Goal: Transaction & Acquisition: Purchase product/service

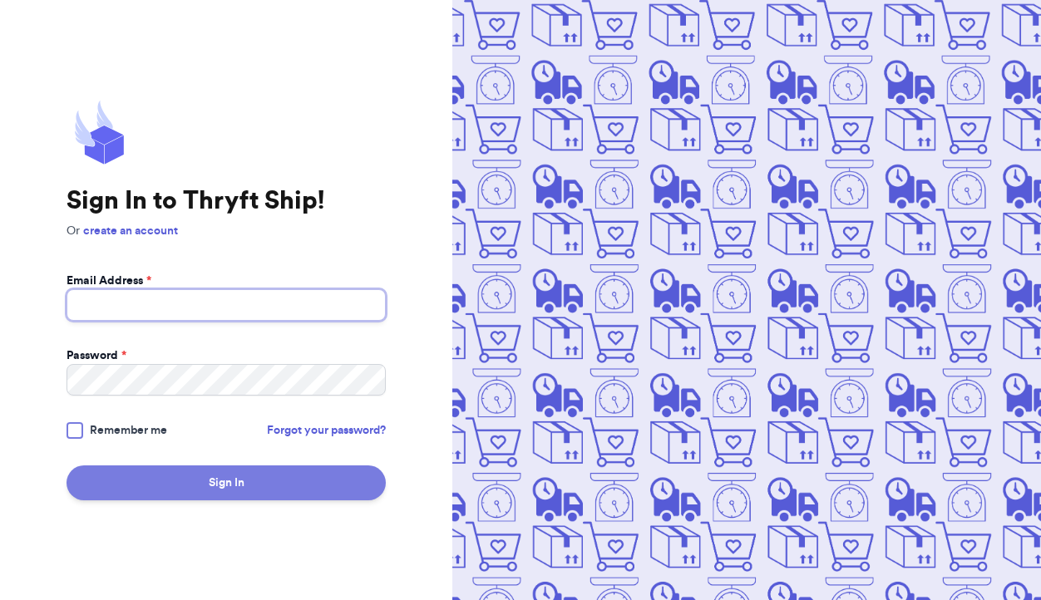
type input "[EMAIL_ADDRESS][DOMAIN_NAME]"
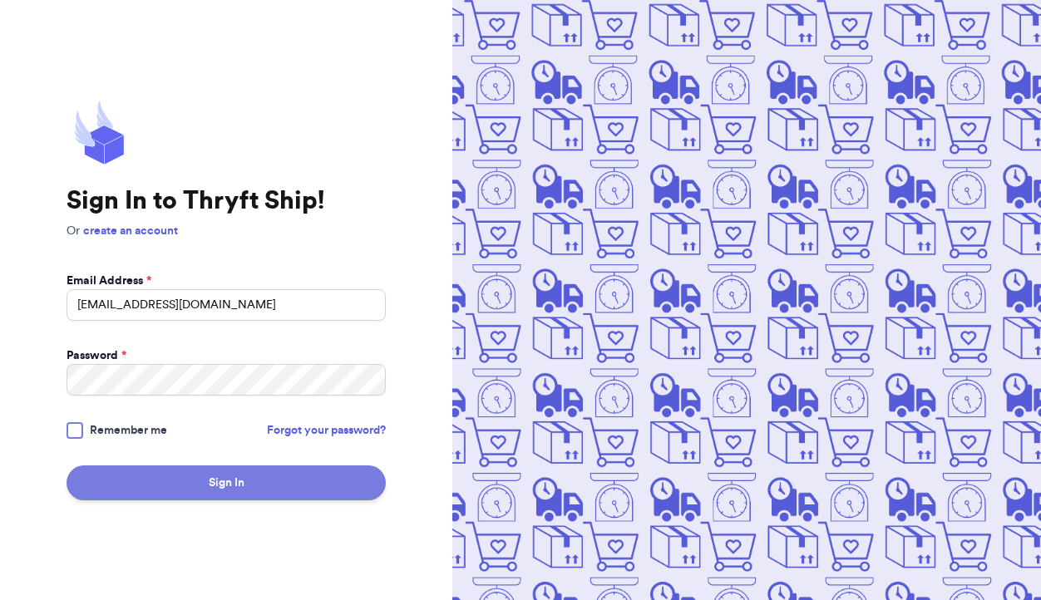
click at [258, 490] on button "Sign In" at bounding box center [225, 482] width 319 height 35
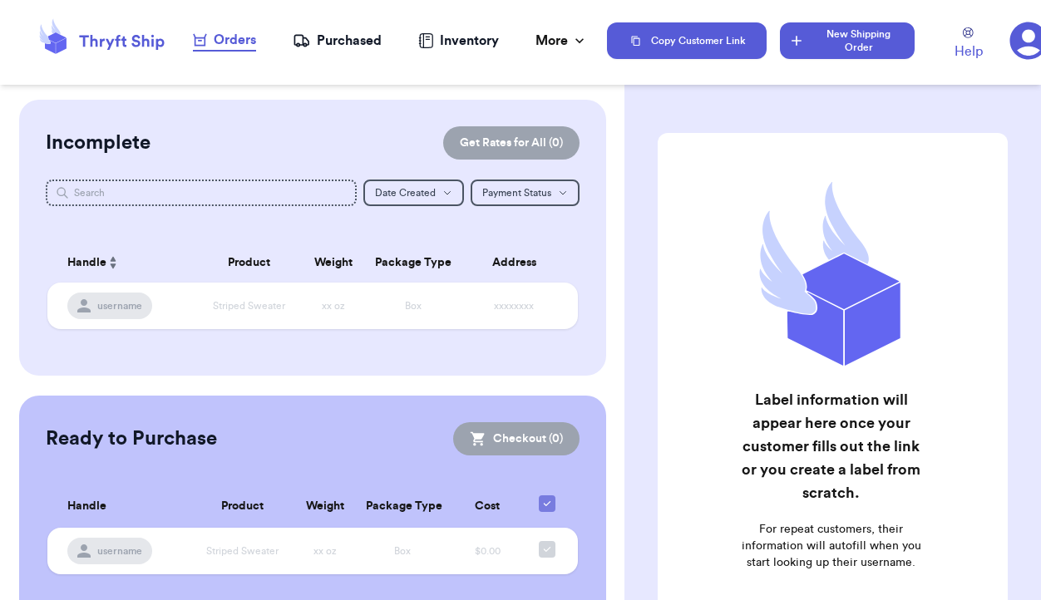
click at [822, 53] on button "New Shipping Order" at bounding box center [847, 40] width 134 height 37
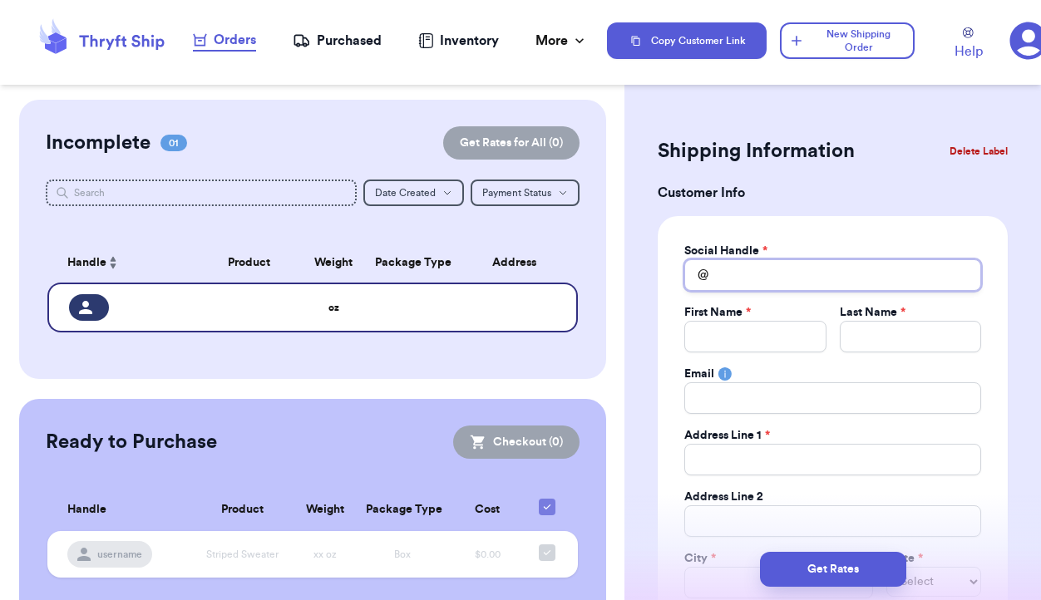
click at [737, 276] on input "Total Amount Paid" at bounding box center [832, 275] width 297 height 32
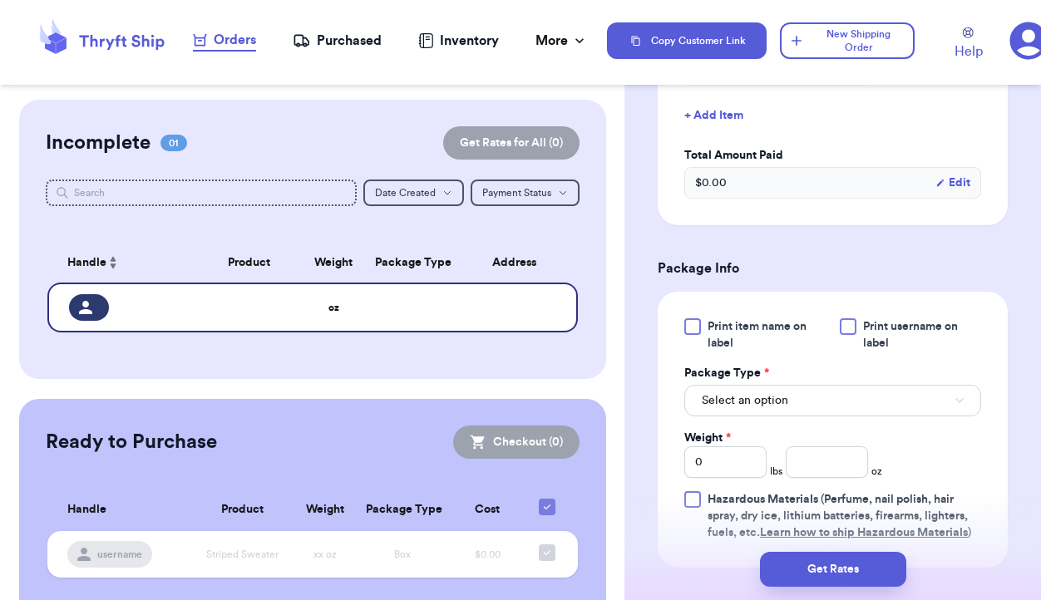
scroll to position [749, 0]
click at [798, 460] on input "number" at bounding box center [826, 461] width 82 height 32
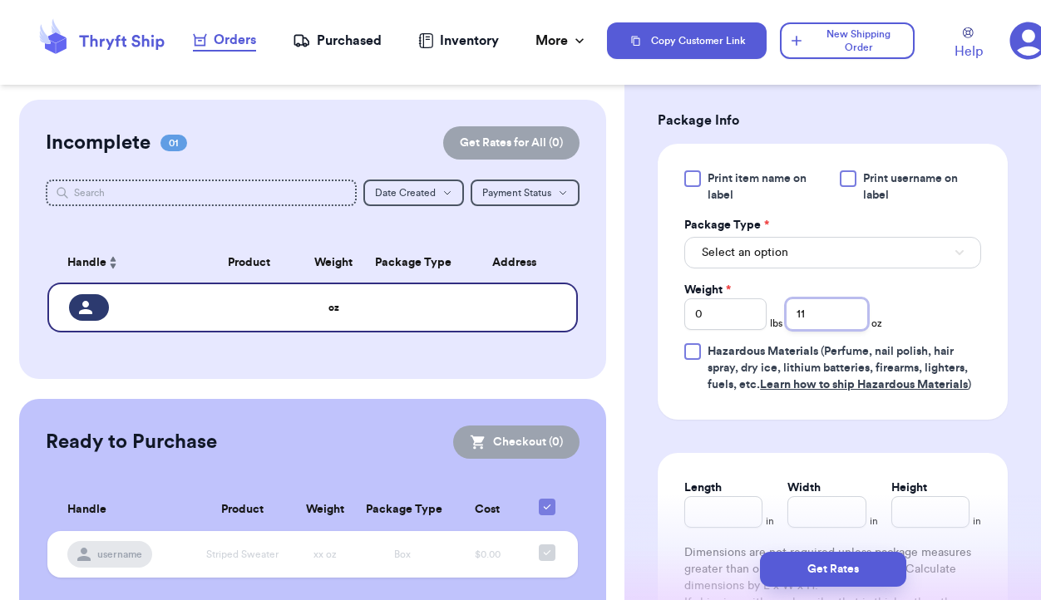
scroll to position [897, 0]
type input "11"
click at [714, 506] on input "Length" at bounding box center [723, 511] width 78 height 32
type input "13"
click at [818, 506] on input "Width *" at bounding box center [826, 511] width 78 height 32
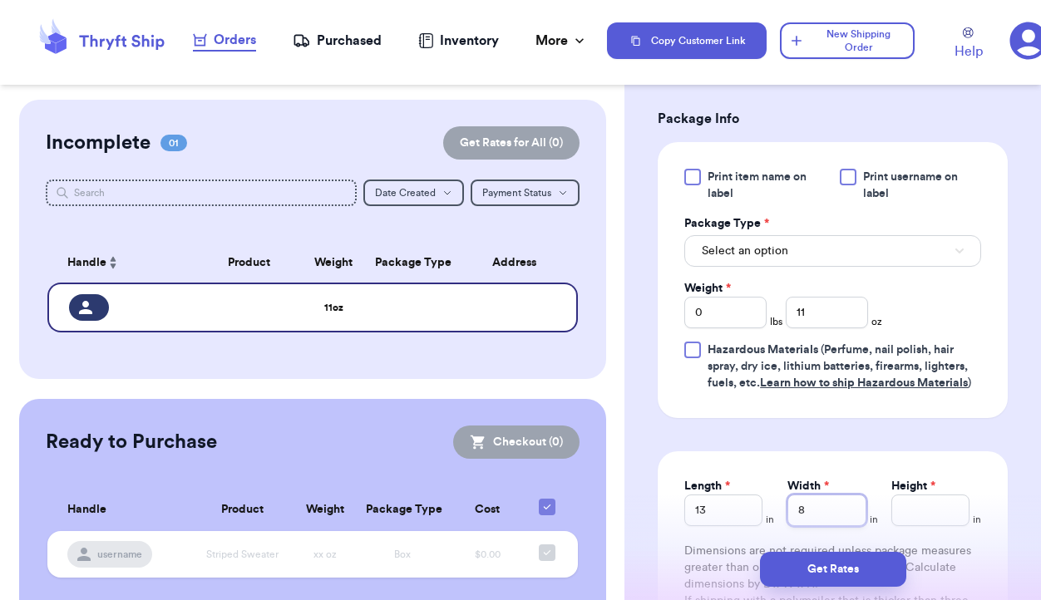
type input "8"
click at [851, 262] on button "Select an option" at bounding box center [832, 251] width 297 height 32
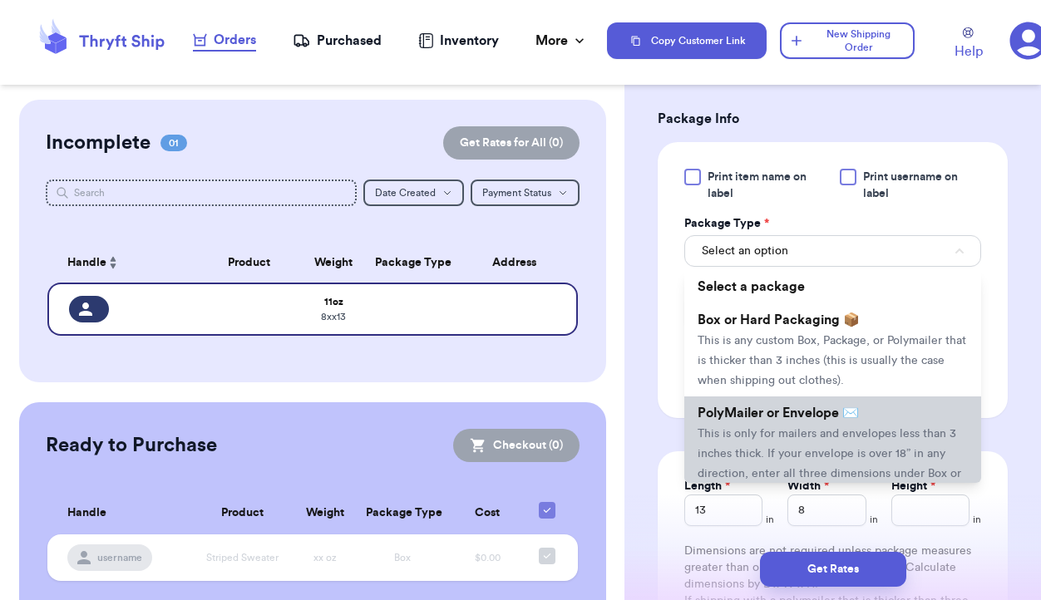
click at [845, 434] on span "This is only for mailers and envelopes less than 3 inches thick. If your envelo…" at bounding box center [828, 463] width 263 height 71
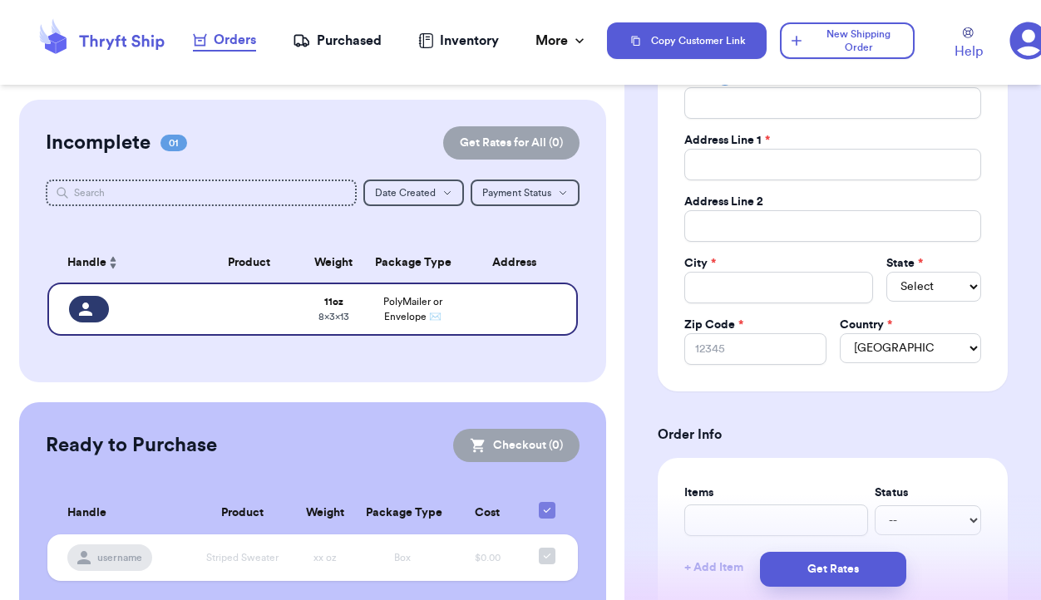
scroll to position [0, 0]
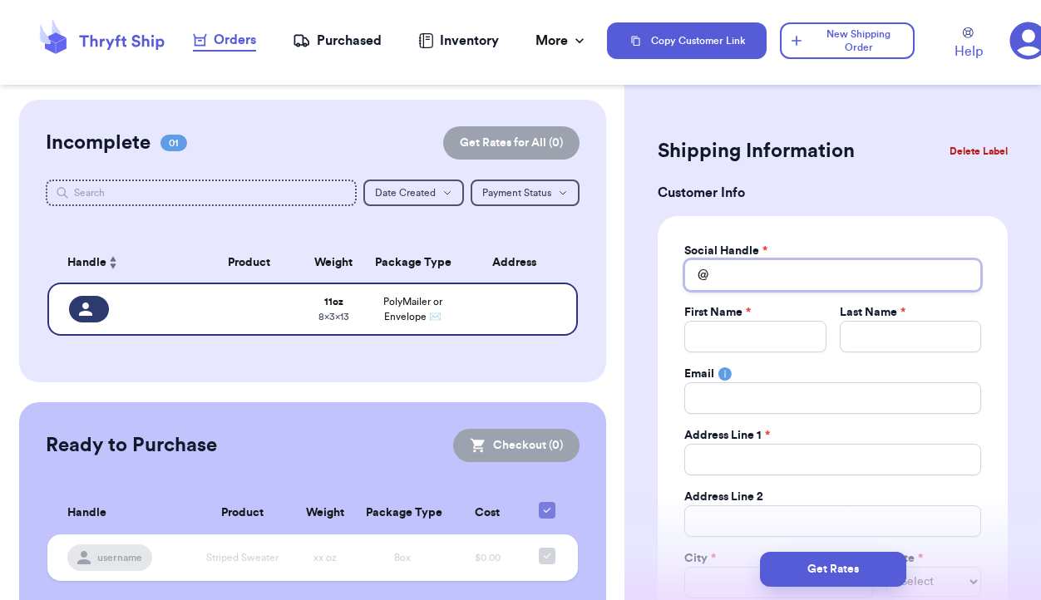
click at [763, 275] on input "Total Amount Paid" at bounding box center [832, 275] width 297 height 32
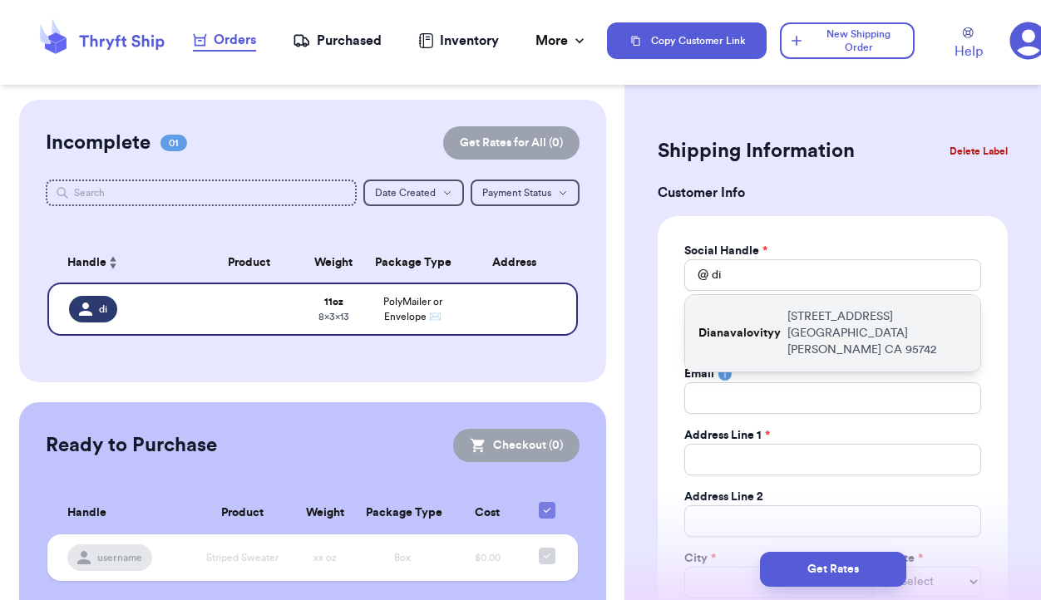
click at [765, 328] on p "Dianavalovityy" at bounding box center [739, 333] width 82 height 17
type input "Dianavalovityy"
type input "Diana"
type input "Valovityy"
type input "12716 Parakeet Way"
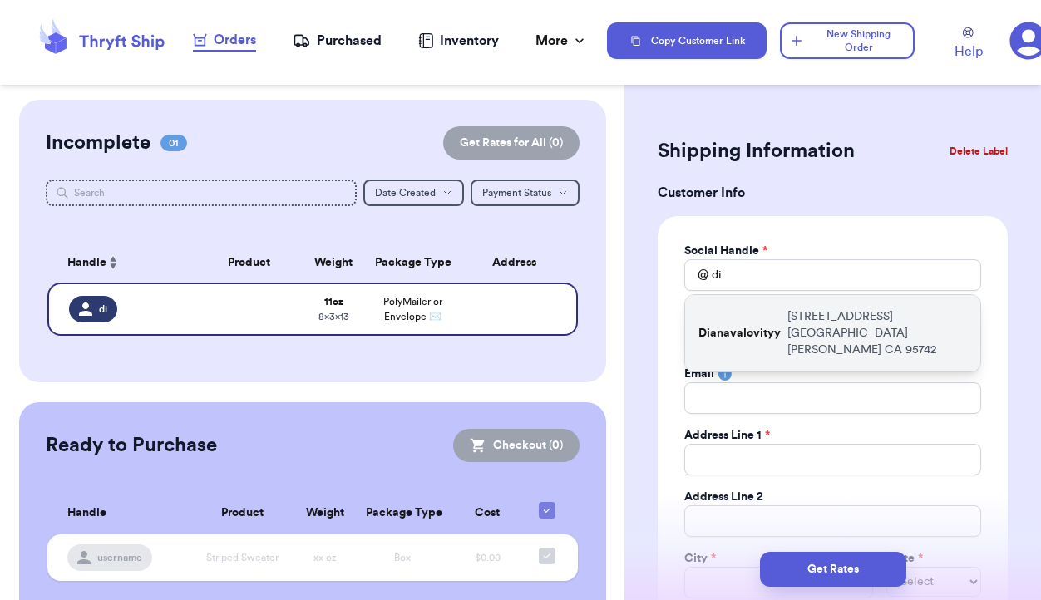
type input "Rancho Cordova"
select select "CA"
type input "95742"
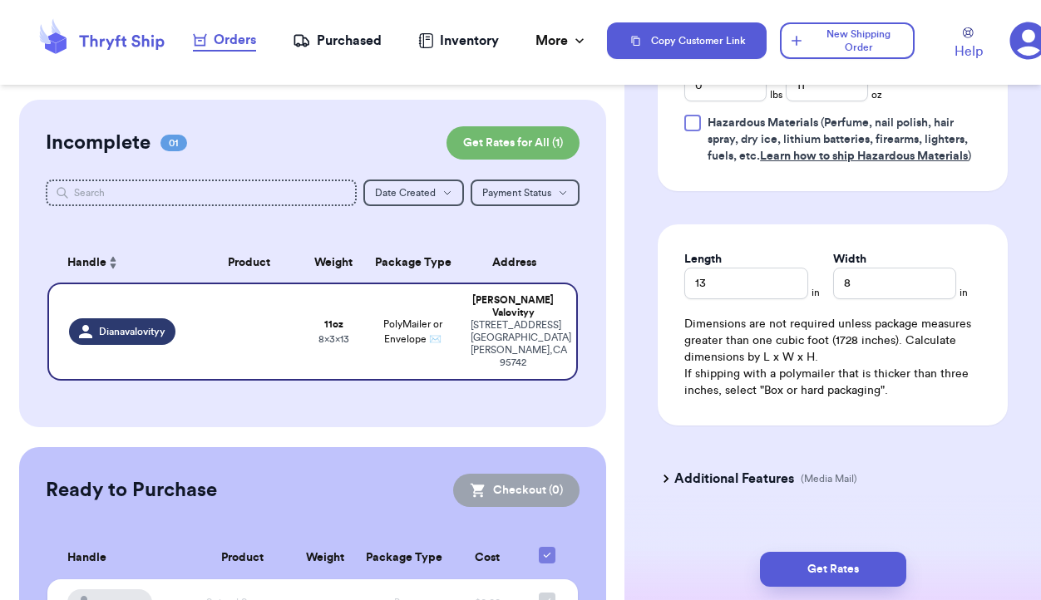
scroll to position [1147, 0]
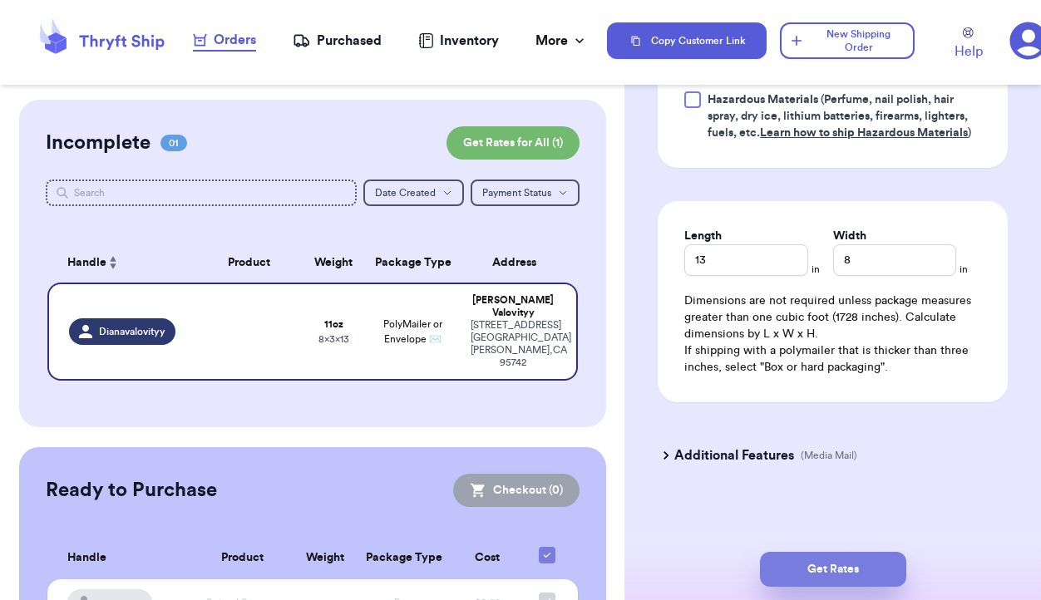
click at [848, 559] on button "Get Rates" at bounding box center [833, 569] width 146 height 35
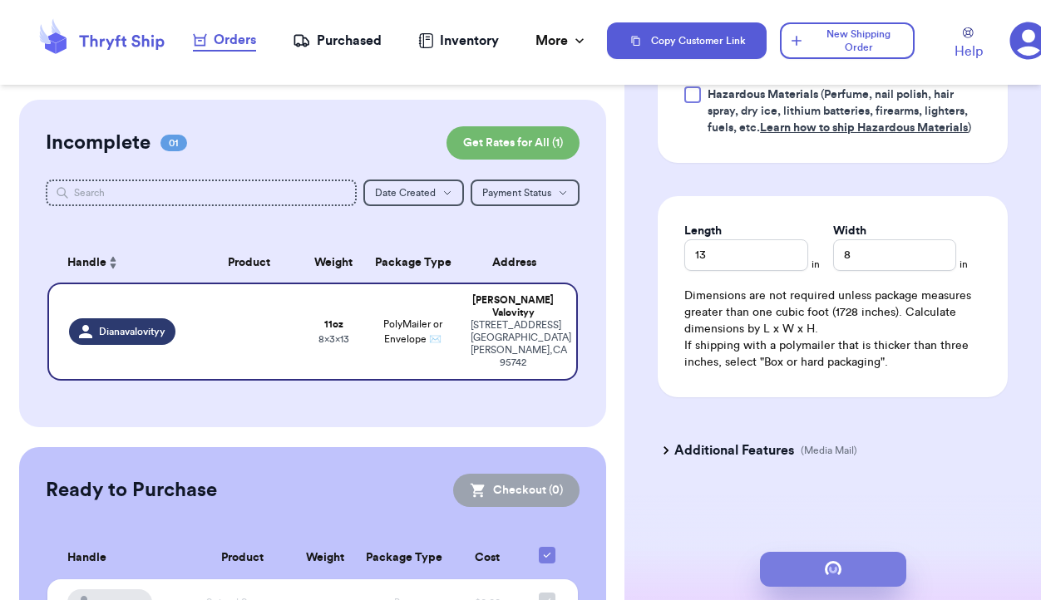
scroll to position [0, 0]
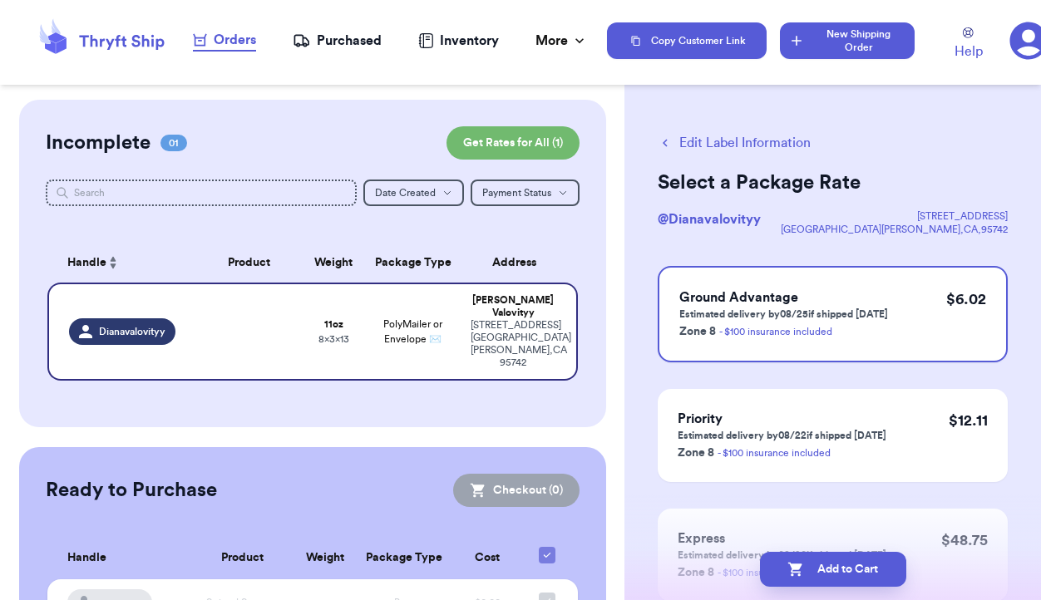
click at [836, 42] on button "New Shipping Order" at bounding box center [847, 40] width 134 height 37
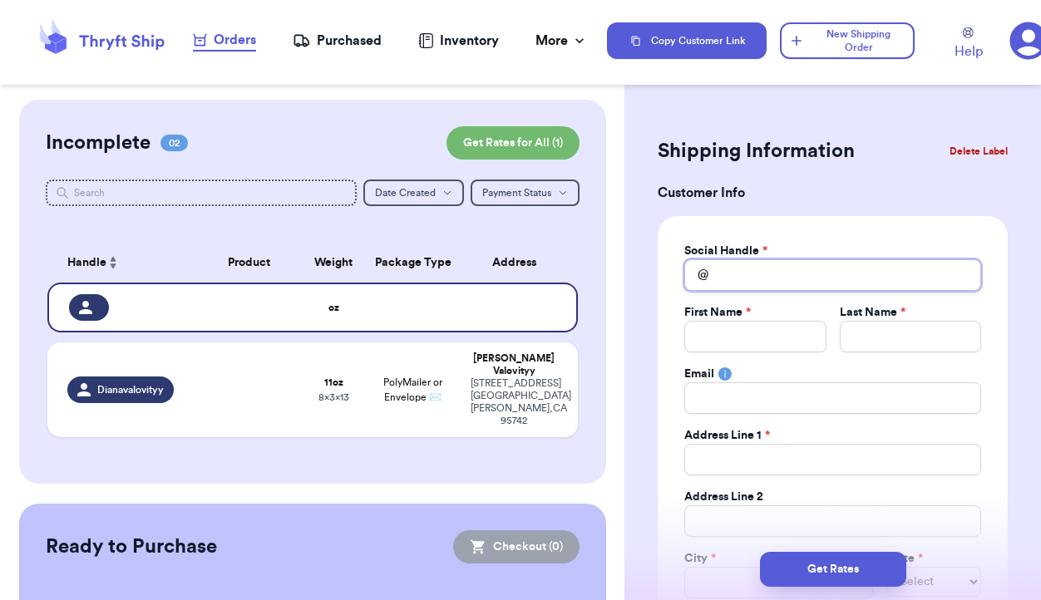
click at [760, 263] on input "Total Amount Paid" at bounding box center [832, 275] width 297 height 32
type input "l"
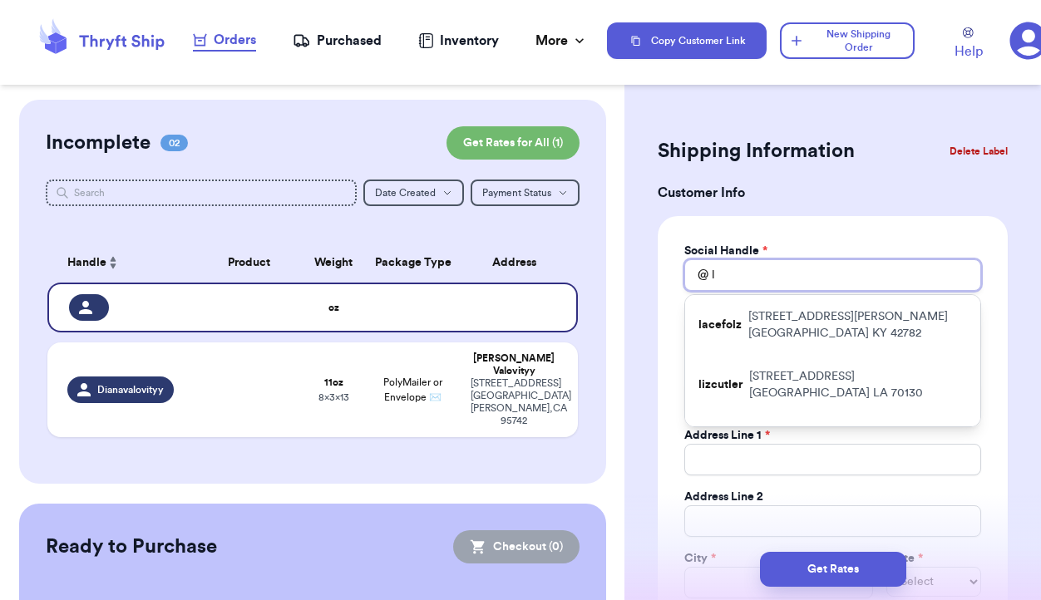
type input "la"
type input "lac"
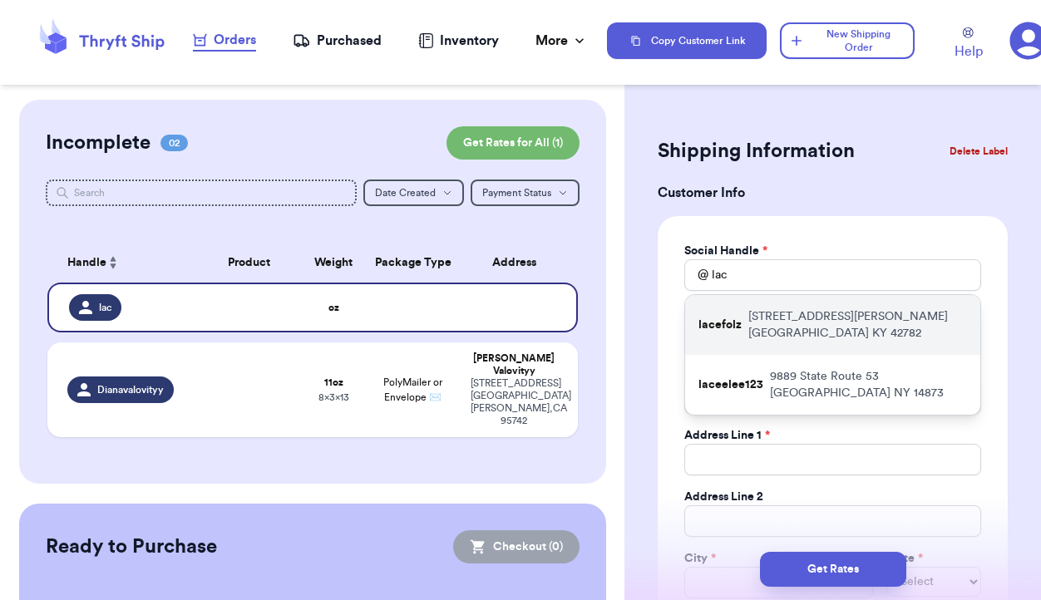
click at [741, 327] on div "lacefolz 620 Ira Wright Rd Summersville KY 42782" at bounding box center [832, 325] width 295 height 60
type input "lacefolz"
type input "Lacie"
type input "Folz-Hodges"
type input "620 Ira Wright Rd"
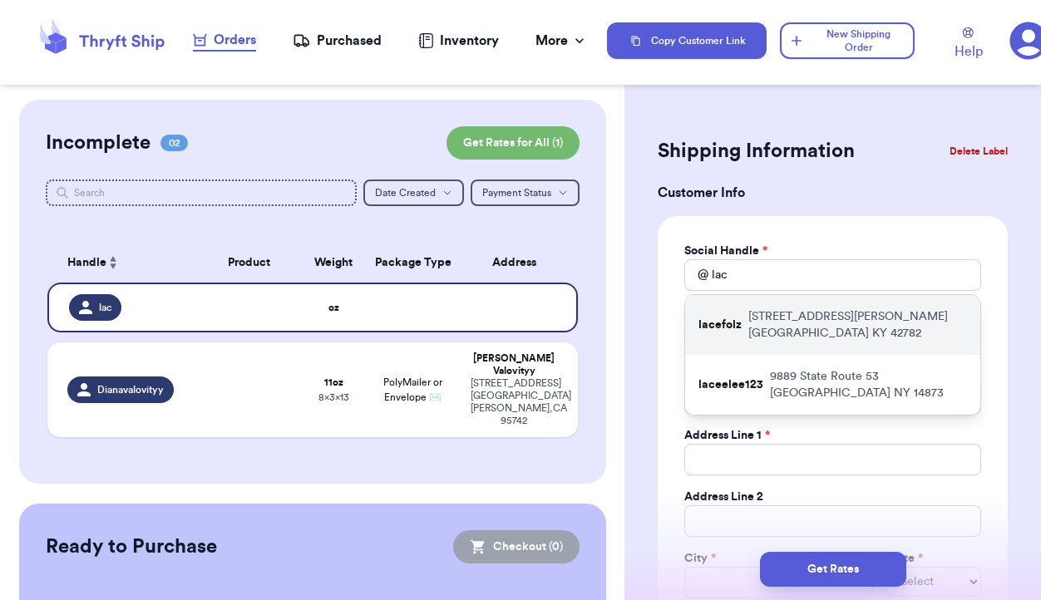
type input "Summersville"
select select "KY"
type input "42782"
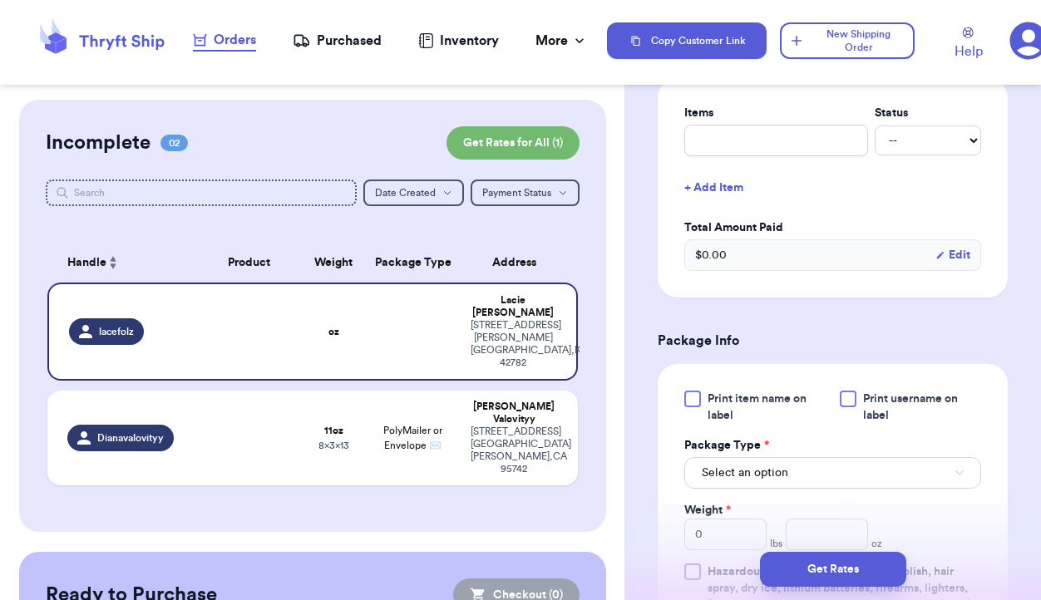
scroll to position [784, 0]
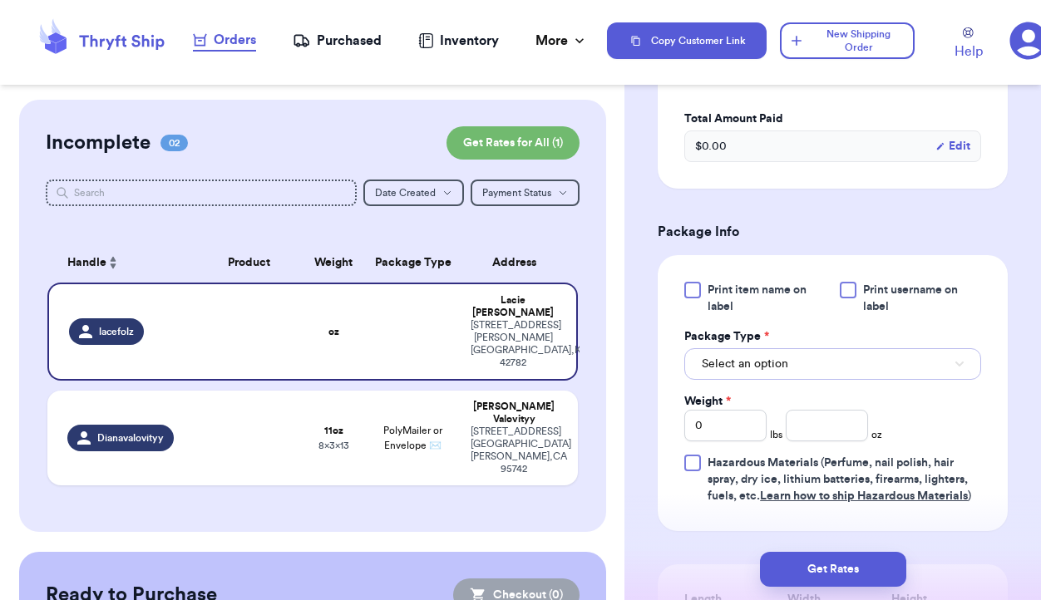
click at [854, 373] on button "Select an option" at bounding box center [832, 364] width 297 height 32
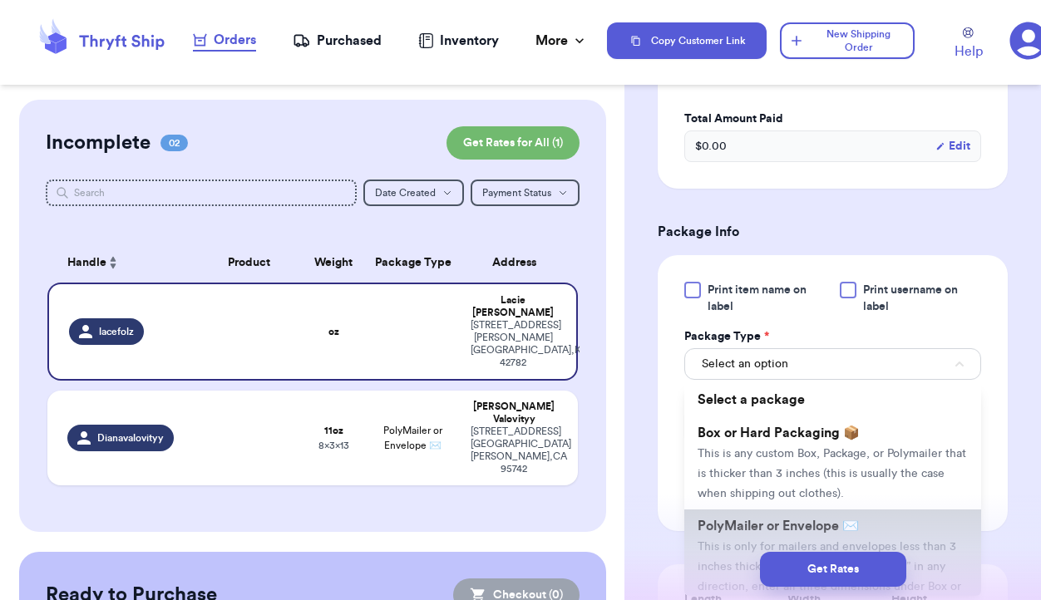
click at [764, 528] on span "PolyMailer or Envelope ✉️" at bounding box center [777, 525] width 161 height 13
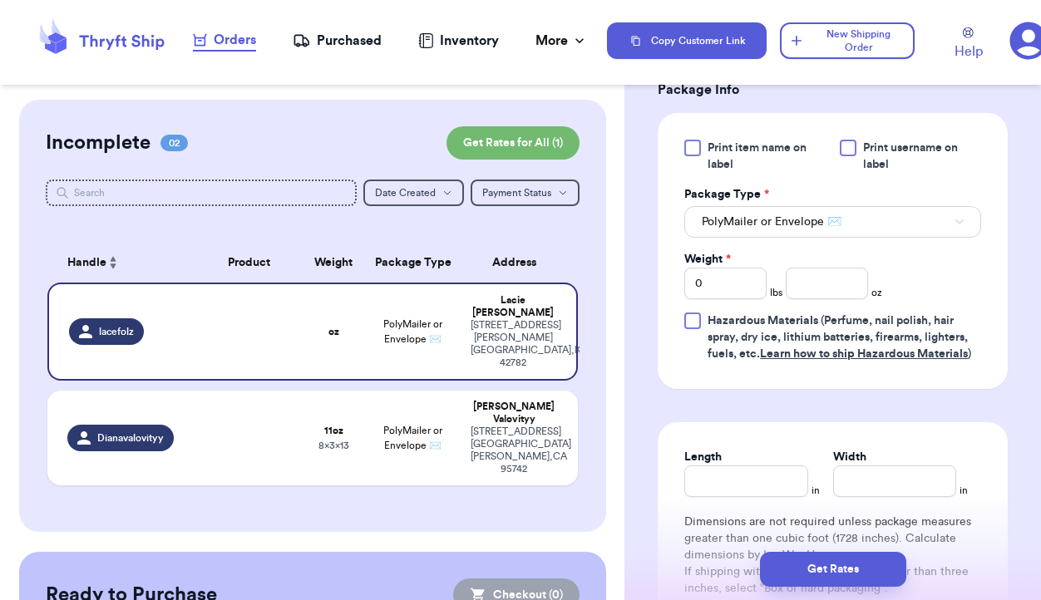
scroll to position [937, 0]
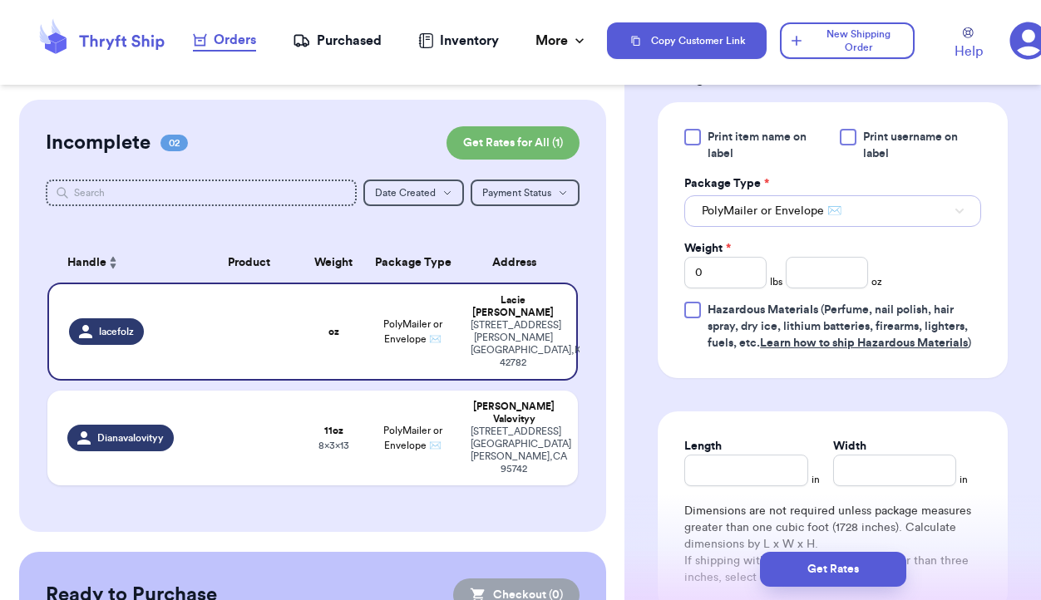
click at [829, 209] on span "PolyMailer or Envelope ✉️" at bounding box center [771, 211] width 140 height 17
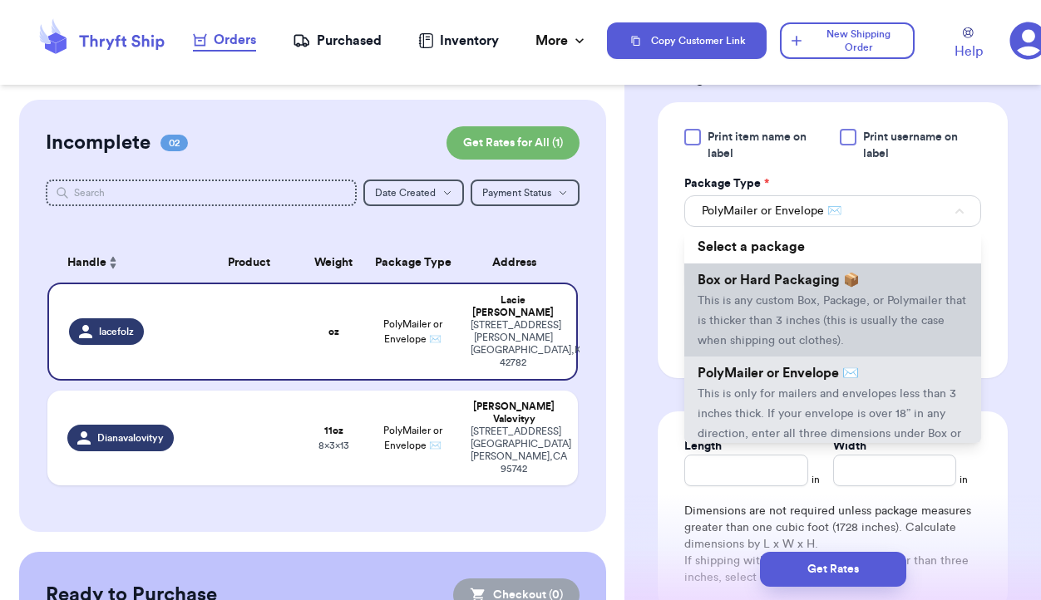
click at [810, 300] on span "This is any custom Box, Package, or Polymailer that is thicker than 3 inches (t…" at bounding box center [831, 321] width 268 height 52
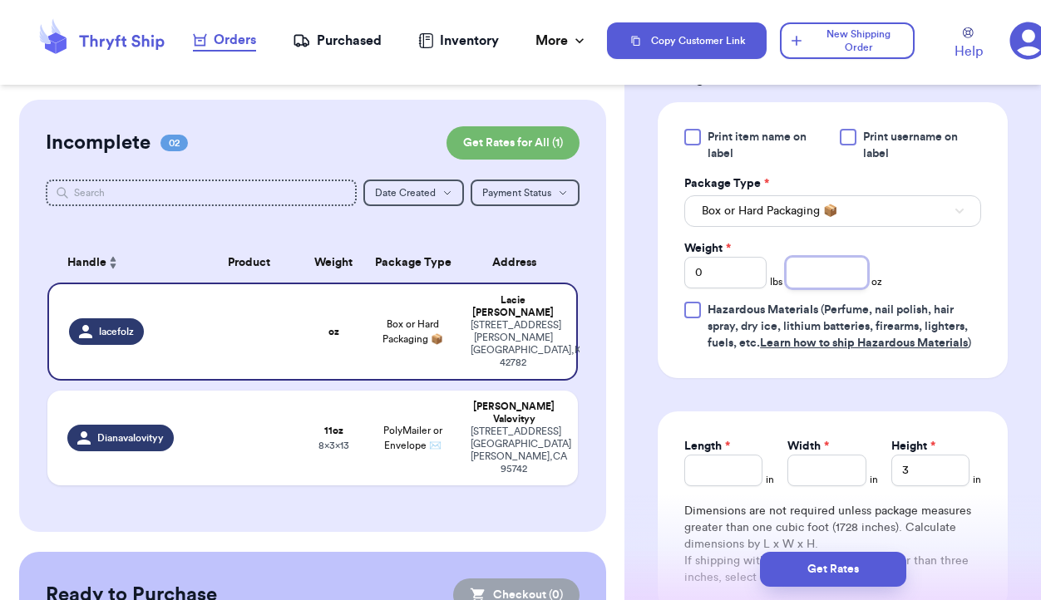
click at [829, 282] on input "number" at bounding box center [826, 273] width 82 height 32
click at [735, 277] on input "0" at bounding box center [725, 273] width 82 height 32
type input "2"
click at [854, 277] on input "number" at bounding box center [826, 273] width 82 height 32
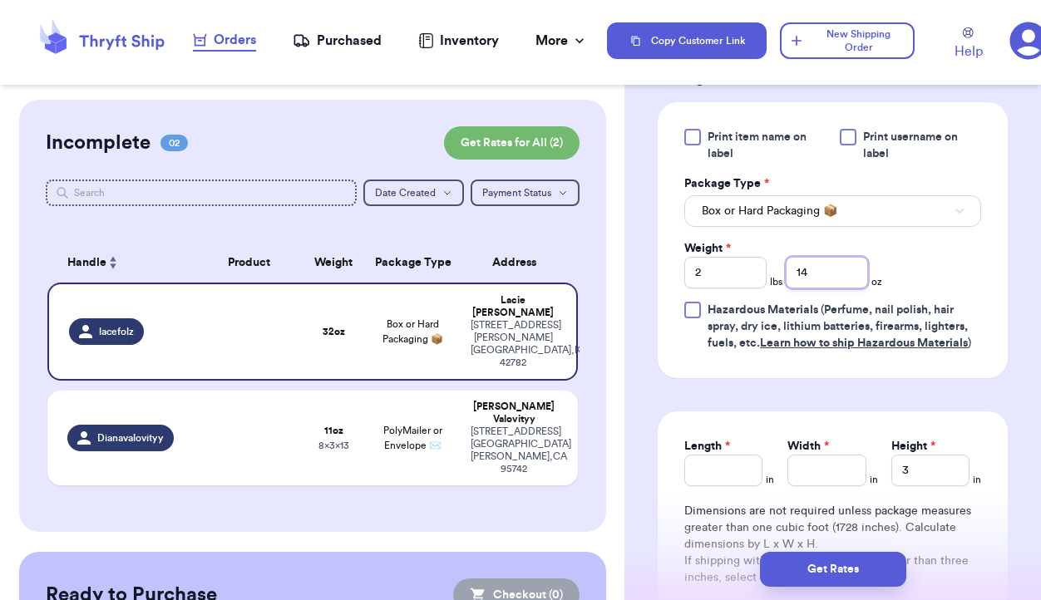
type input "14"
click at [740, 472] on input "Length *" at bounding box center [723, 471] width 78 height 32
type input "12"
click at [814, 464] on input "Width *" at bounding box center [826, 471] width 78 height 32
type input "12"
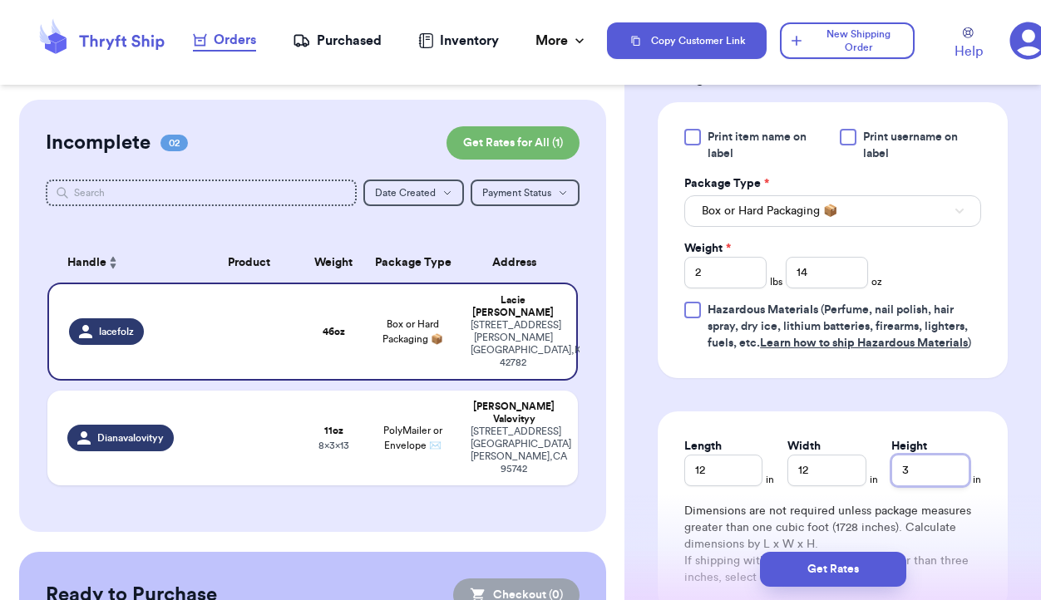
click at [914, 474] on input "3" at bounding box center [930, 471] width 78 height 32
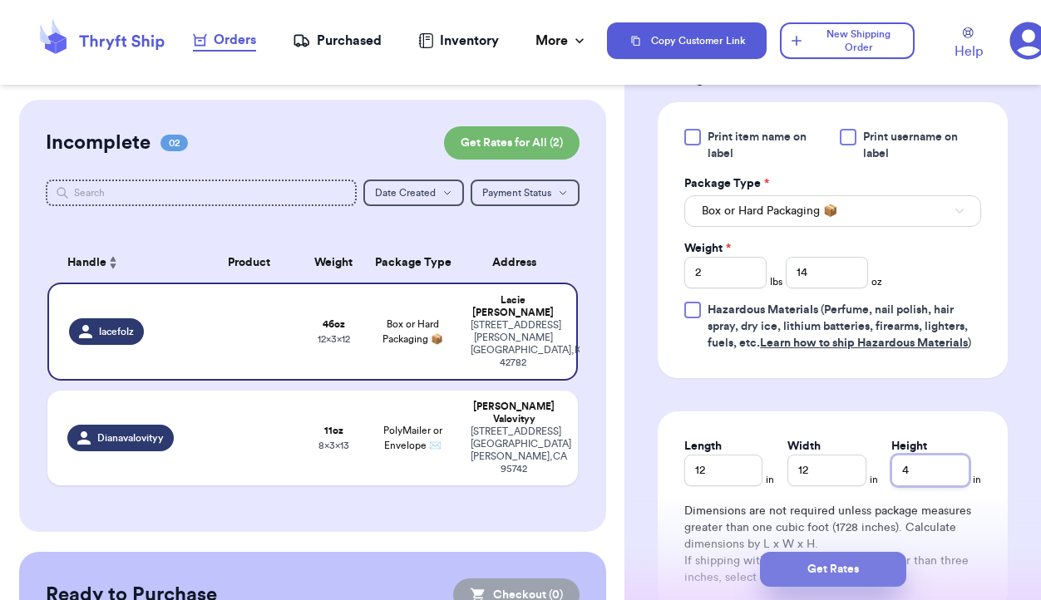
type input "4"
click at [869, 575] on button "Get Rates" at bounding box center [833, 569] width 146 height 35
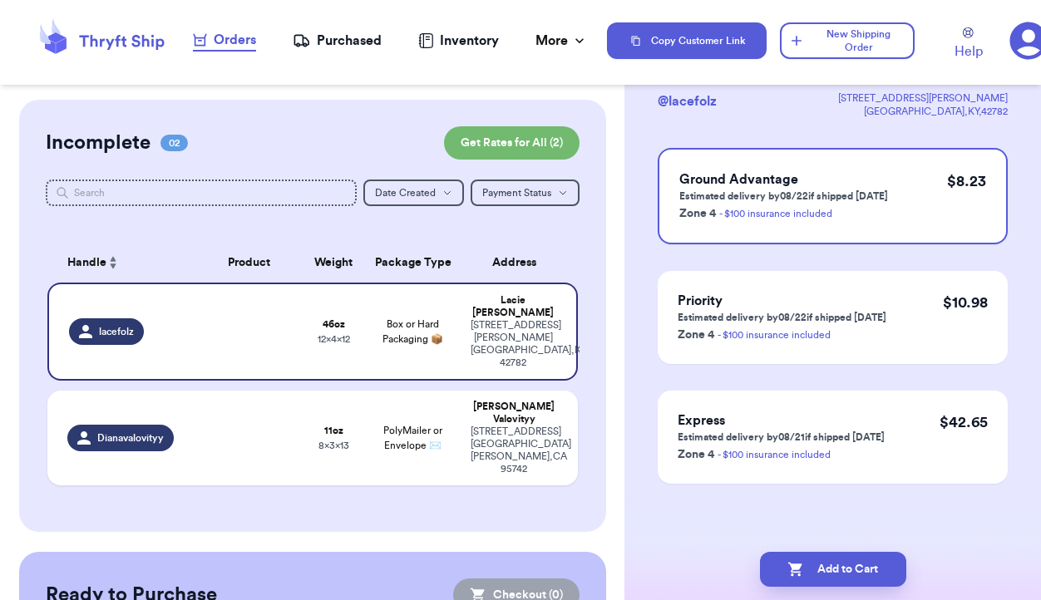
scroll to position [0, 0]
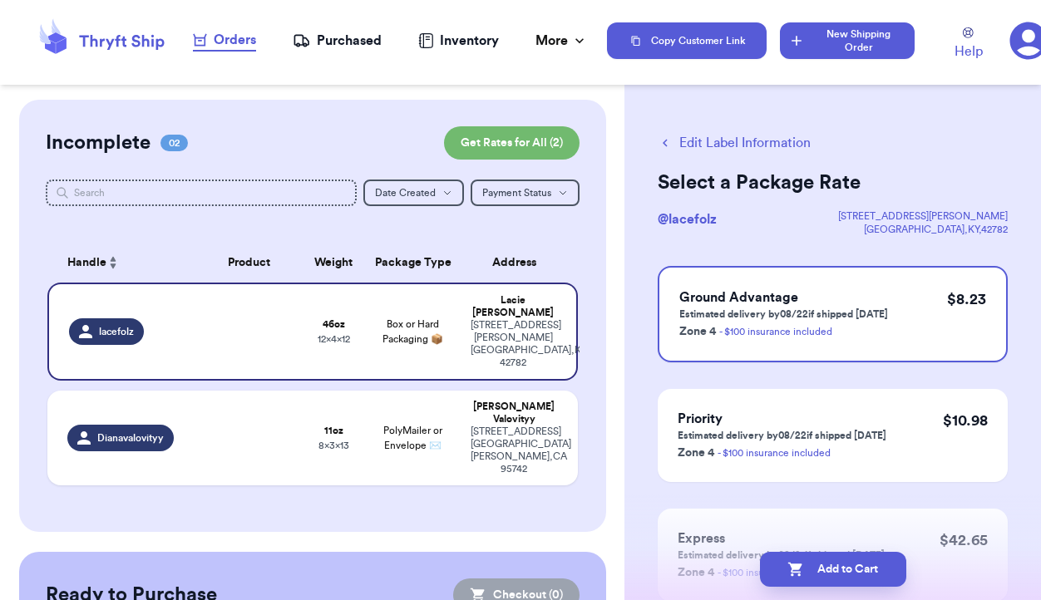
click at [826, 47] on button "New Shipping Order" at bounding box center [847, 40] width 134 height 37
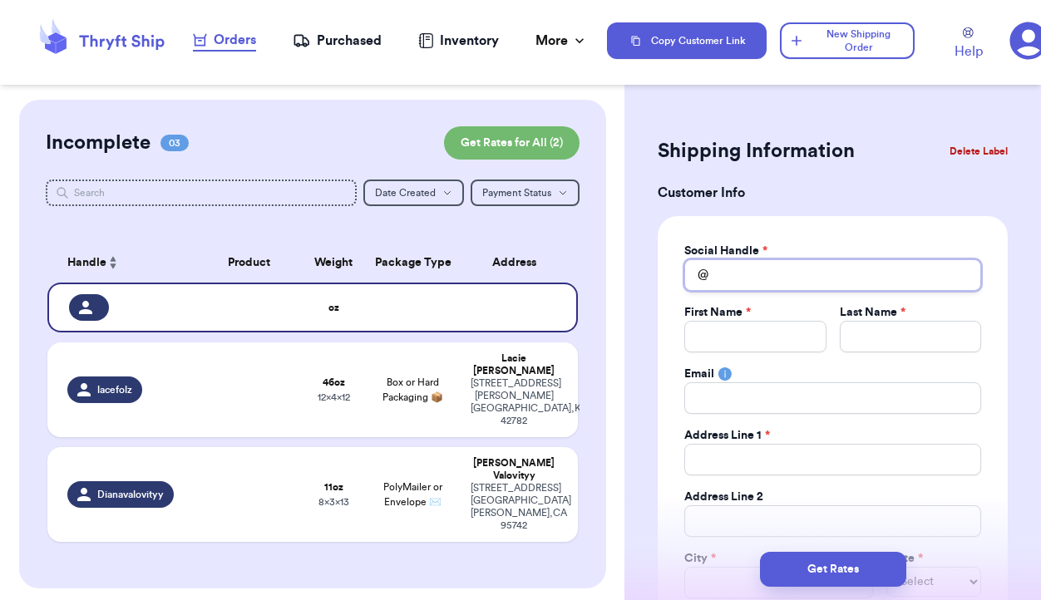
click at [755, 270] on input "Total Amount Paid" at bounding box center [832, 275] width 297 height 32
type input "y"
type input "yo"
type input "yo0"
type input "yo"
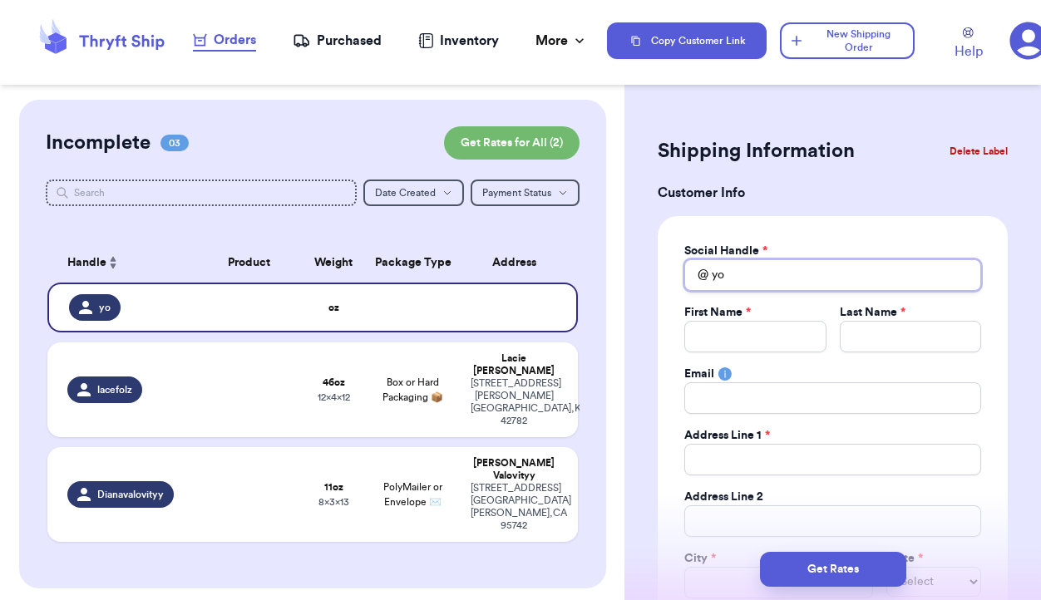
type input "y"
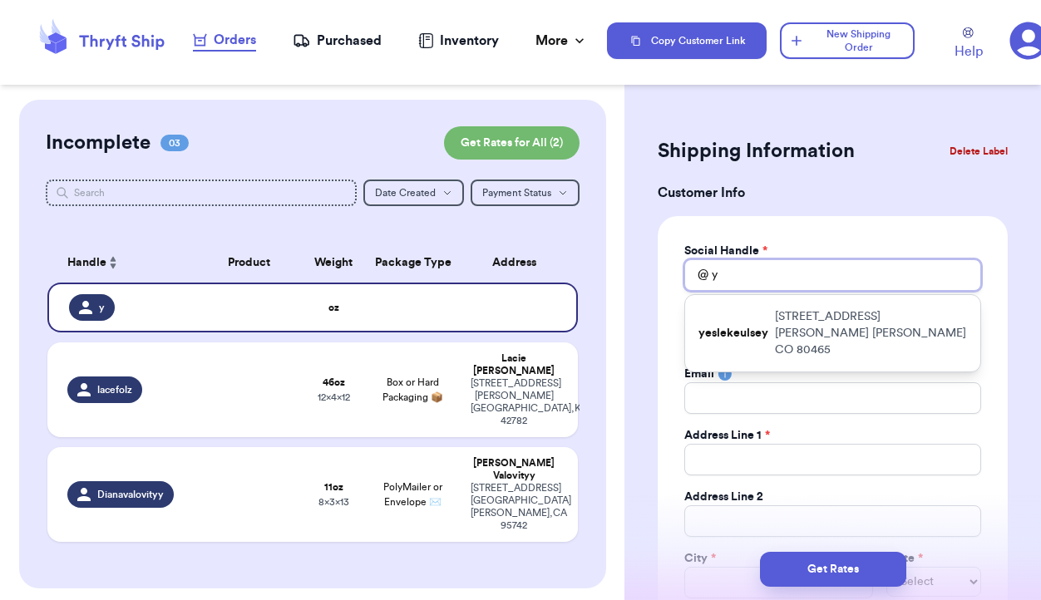
type input "yo"
type input "yoo"
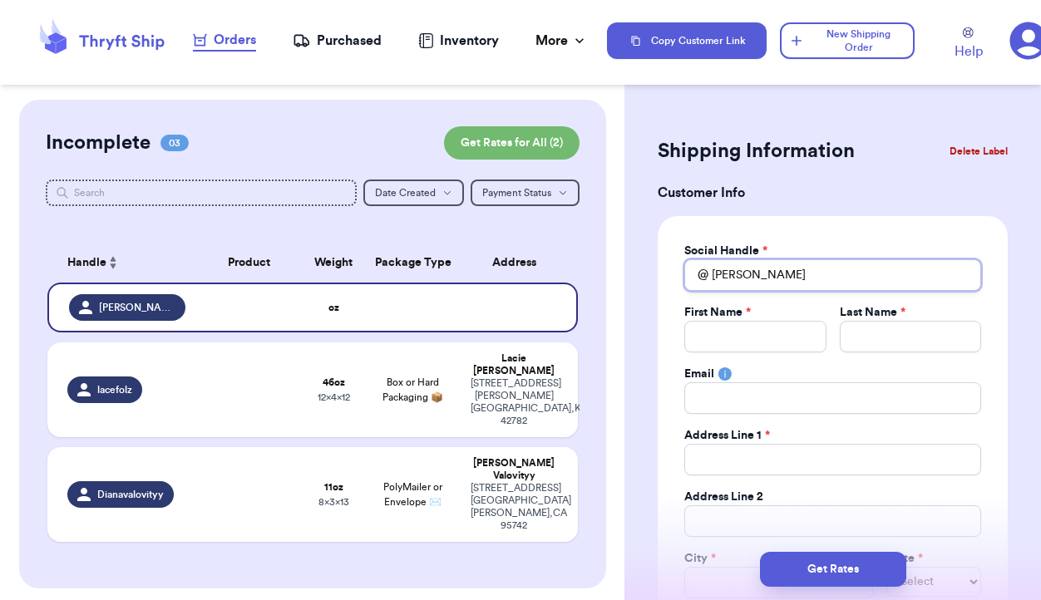
type input "yoon"
type input "yoonm"
type input "yoonm1"
type input "yoonm12"
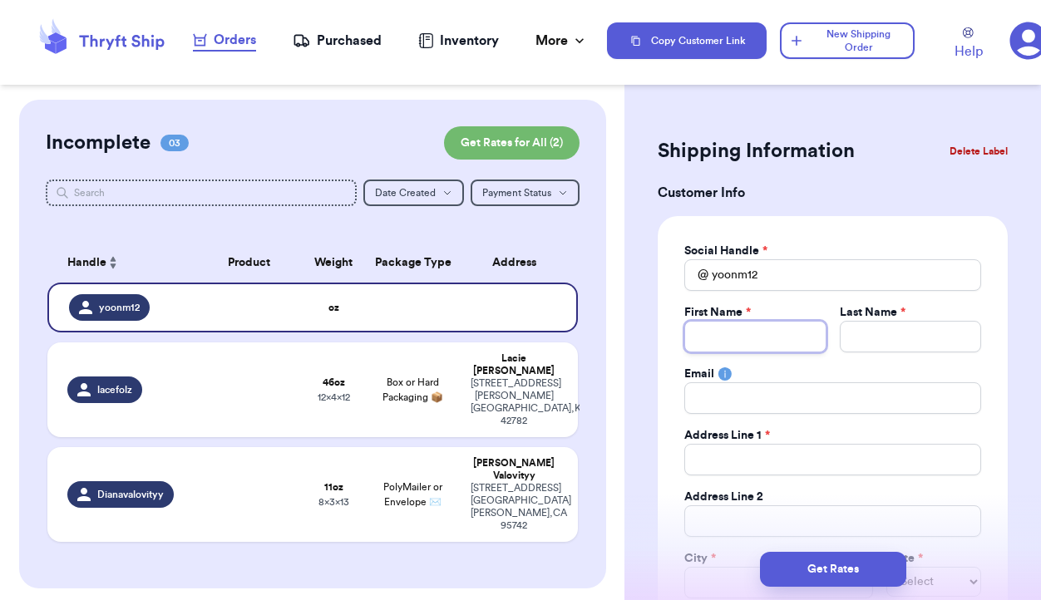
click at [721, 339] on input "Total Amount Paid" at bounding box center [754, 337] width 141 height 32
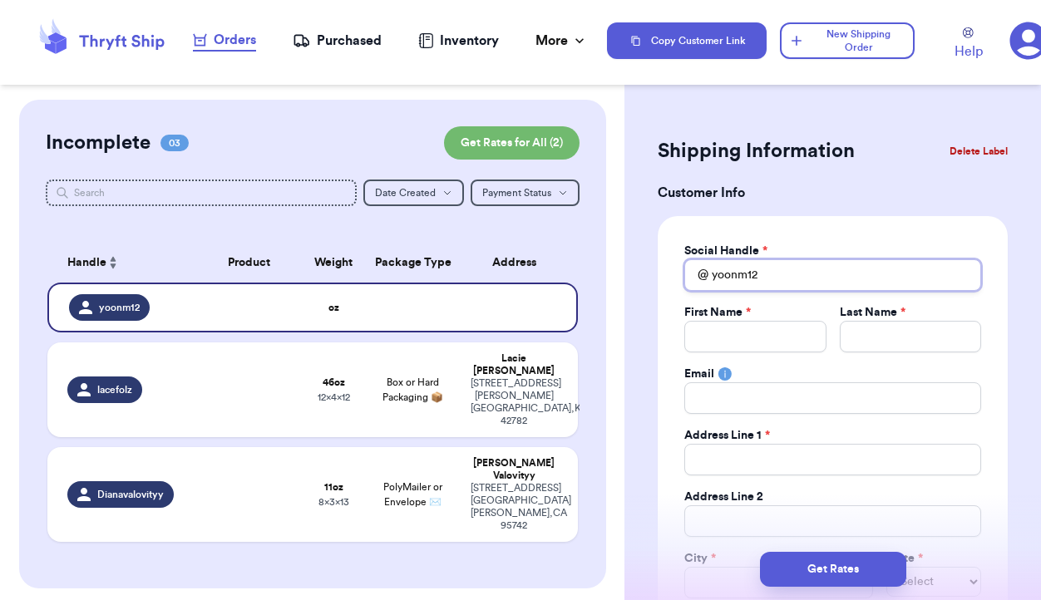
click at [762, 273] on input "yoonm12" at bounding box center [832, 275] width 297 height 32
type input "_"
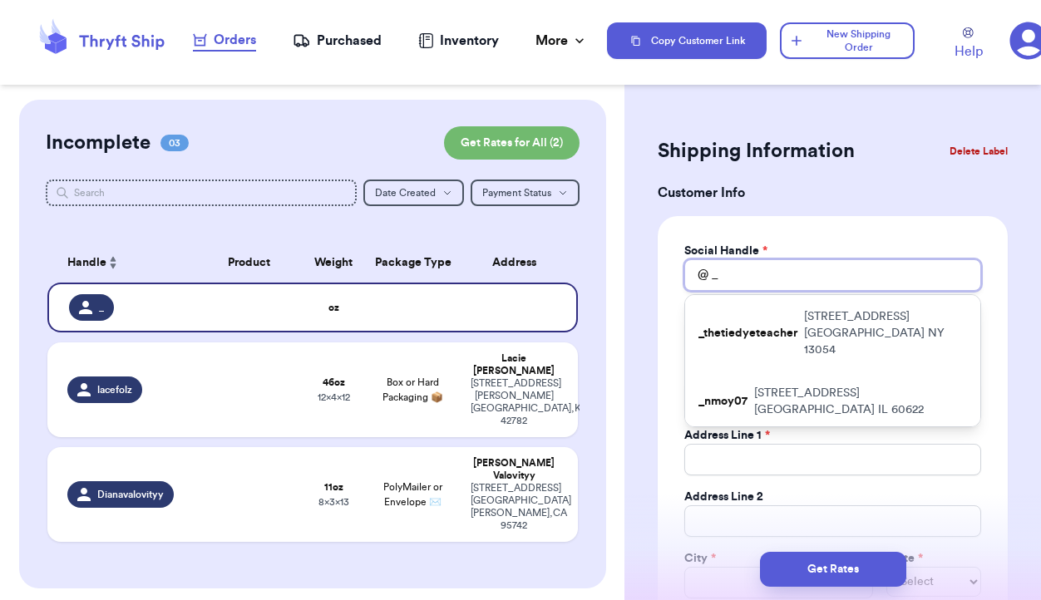
type input "_n"
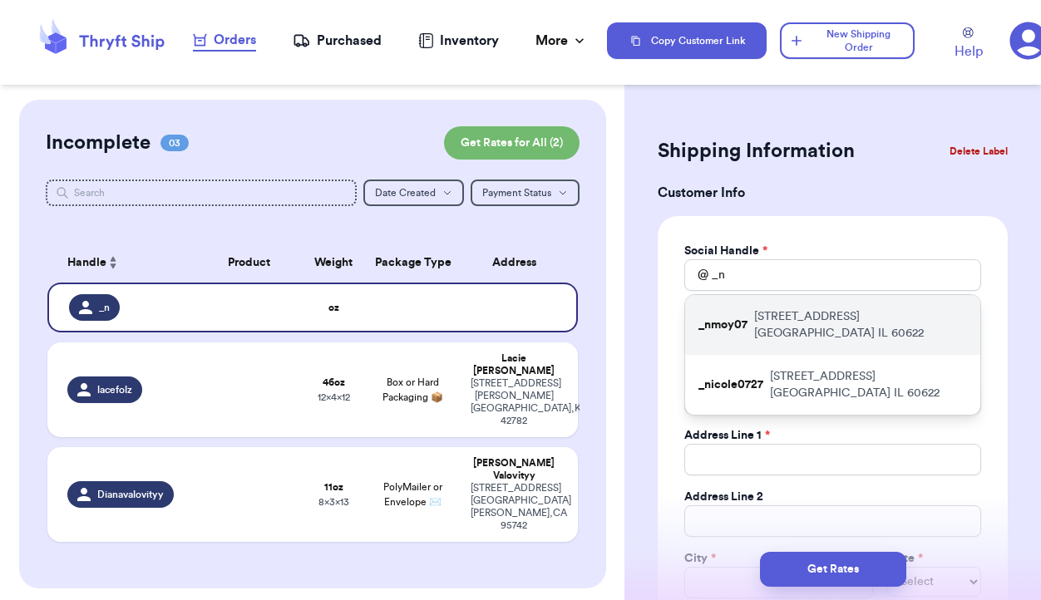
click at [757, 328] on div "_nmoy07 2113 W Haddon Ave Chicago IL 60622" at bounding box center [832, 325] width 295 height 60
type input "_nmoy07"
type input "Nicole"
type input "Yoon"
type input "Allipowers08@gmail.com"
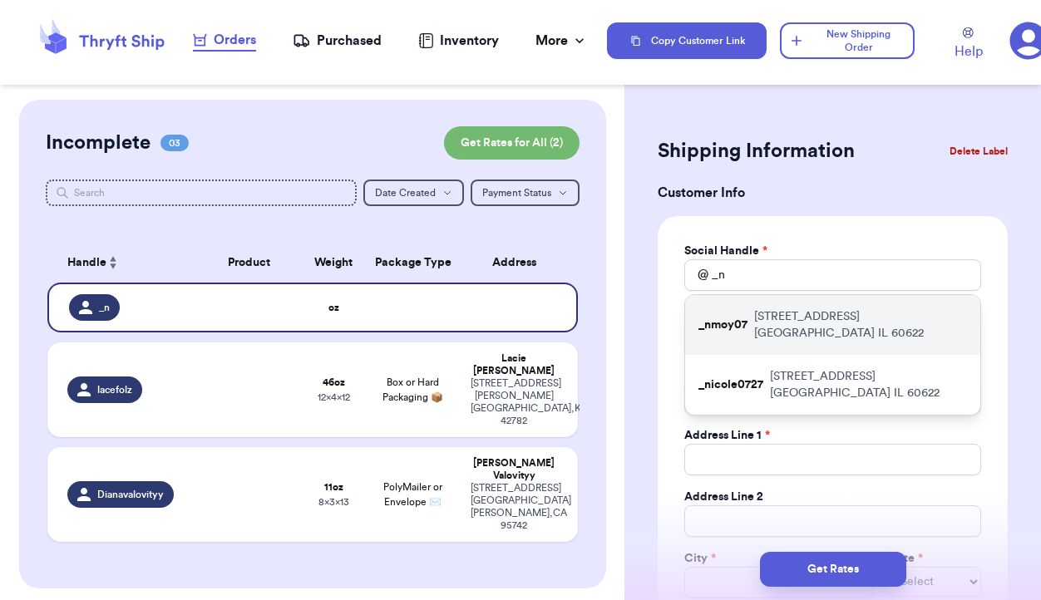
type input "2113 W Haddon Ave"
type input "Chicago"
select select "IL"
type input "60622"
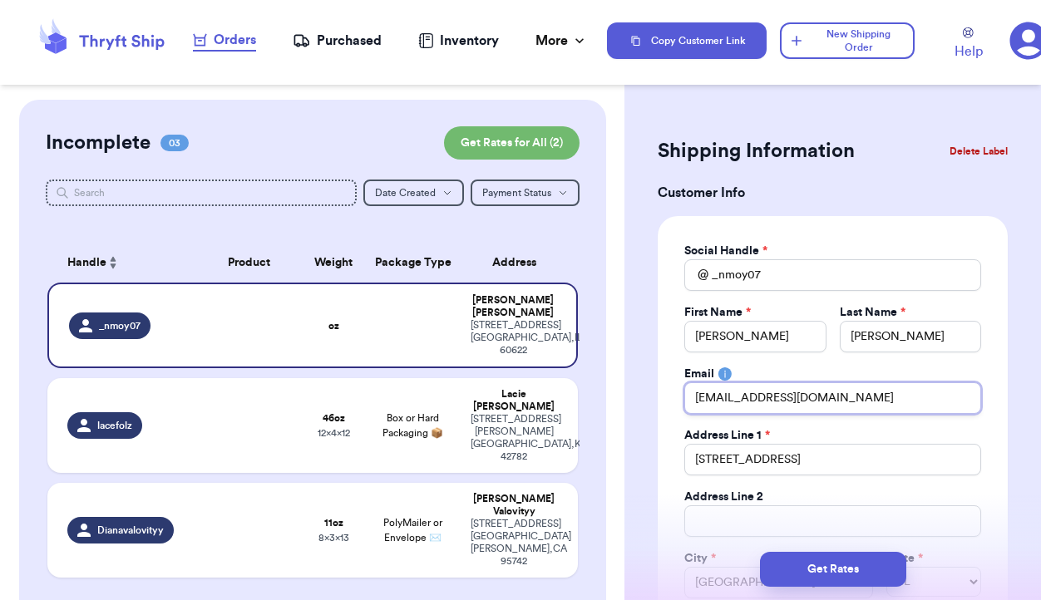
drag, startPoint x: 864, startPoint y: 391, endPoint x: 595, endPoint y: 396, distance: 268.5
click at [595, 396] on div "Customer Link New Order Incomplete 03 Get Rates for All ( 2 ) Get Rates for All…" at bounding box center [520, 300] width 1041 height 600
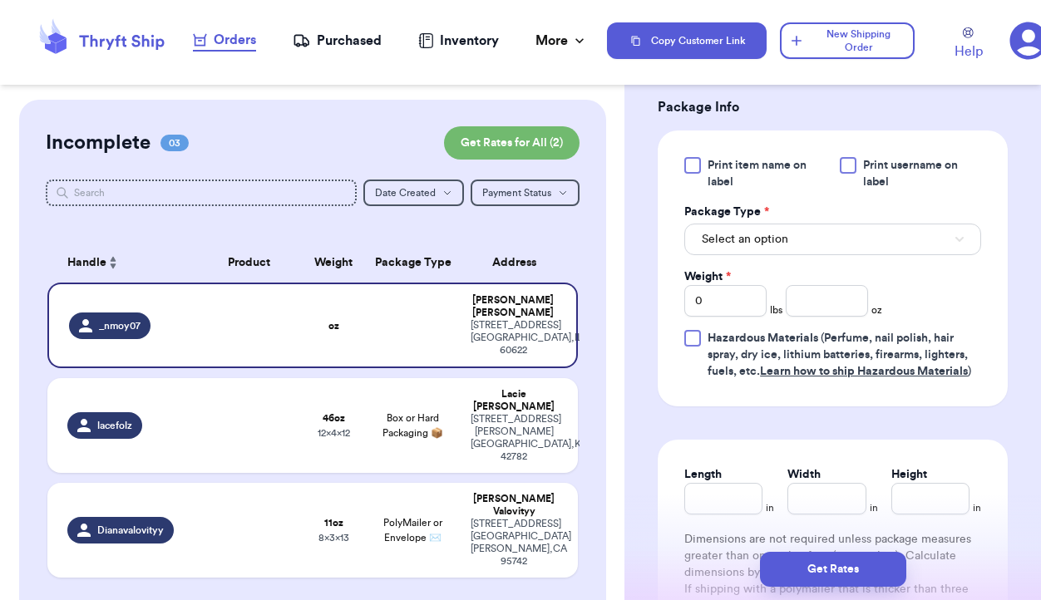
scroll to position [910, 0]
click at [805, 229] on button "Select an option" at bounding box center [832, 238] width 297 height 32
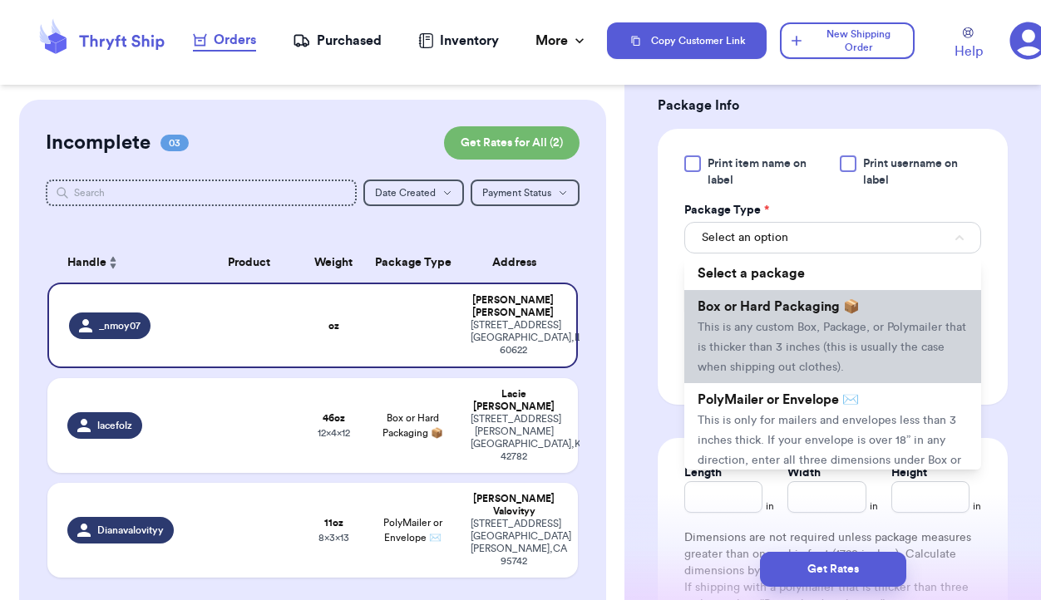
click at [775, 351] on span "This is any custom Box, Package, or Polymailer that is thicker than 3 inches (t…" at bounding box center [831, 348] width 268 height 52
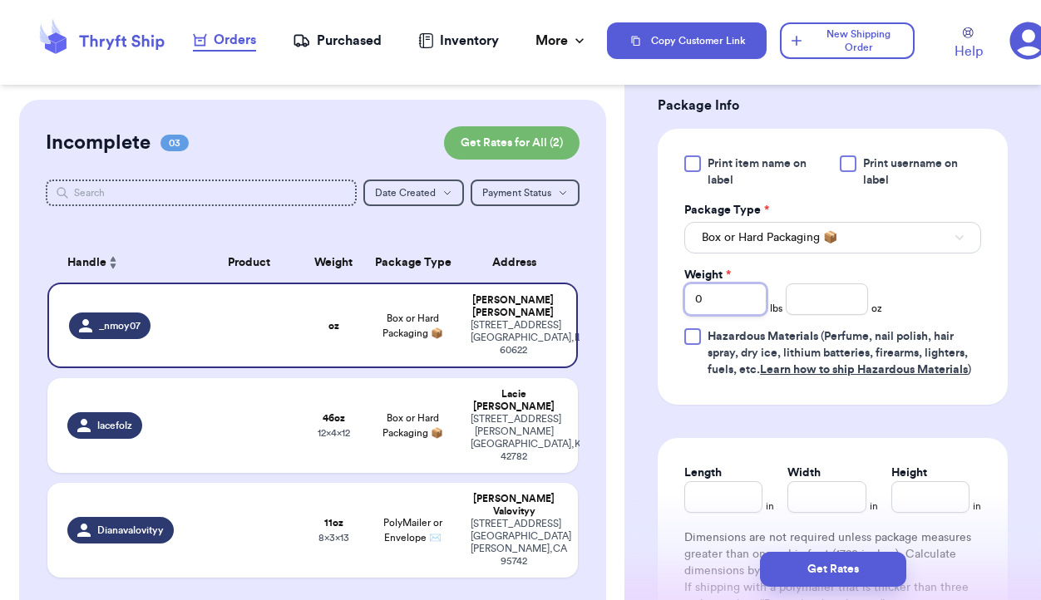
click at [745, 296] on input "0" at bounding box center [725, 299] width 82 height 32
type input "2"
click at [839, 296] on input "number" at bounding box center [826, 299] width 82 height 32
type input "13"
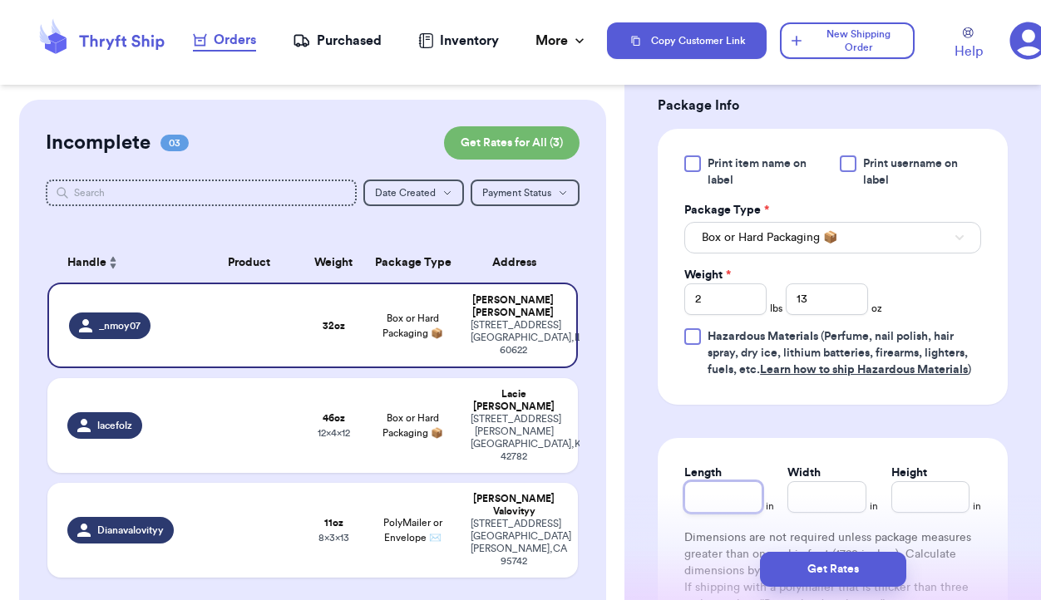
click at [736, 497] on input "Length" at bounding box center [723, 497] width 78 height 32
type input "12"
click at [841, 495] on input "Width *" at bounding box center [826, 497] width 78 height 32
type input "13"
click at [908, 503] on input "Height *" at bounding box center [930, 497] width 78 height 32
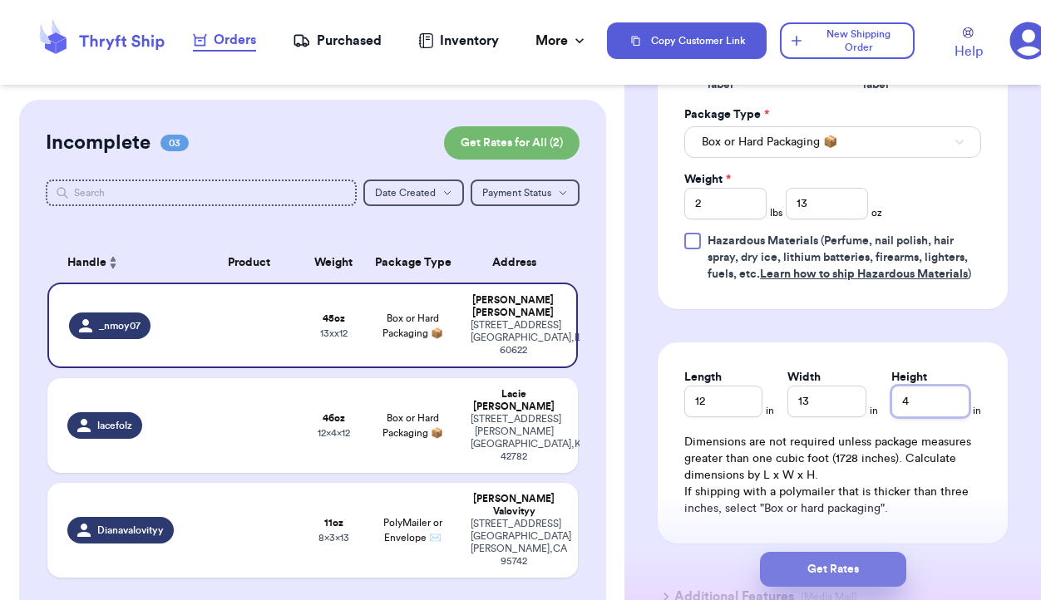
type input "4"
click at [863, 561] on button "Get Rates" at bounding box center [833, 569] width 146 height 35
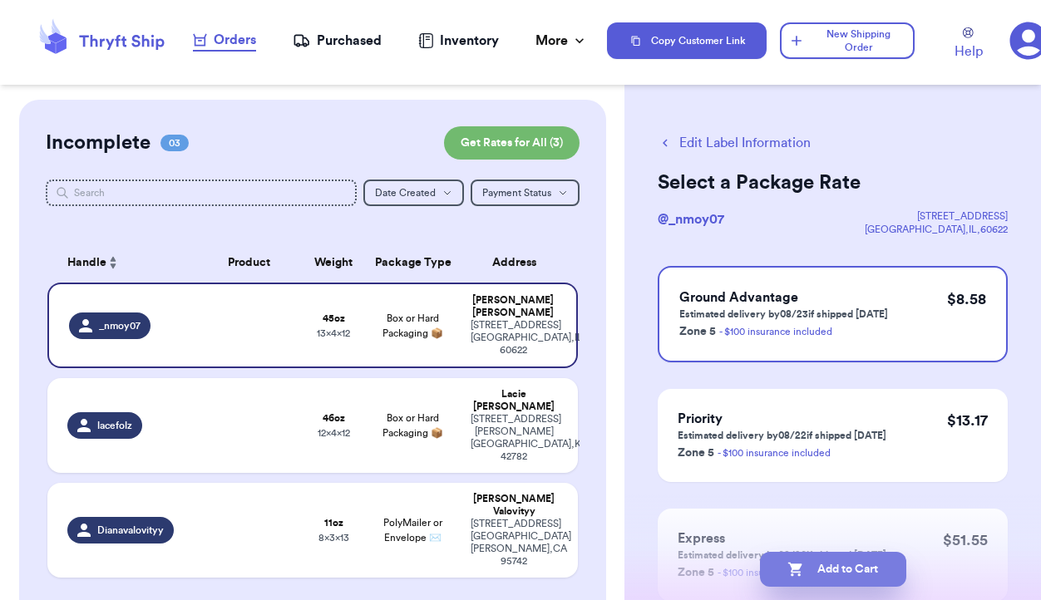
click at [842, 572] on button "Add to Cart" at bounding box center [833, 569] width 146 height 35
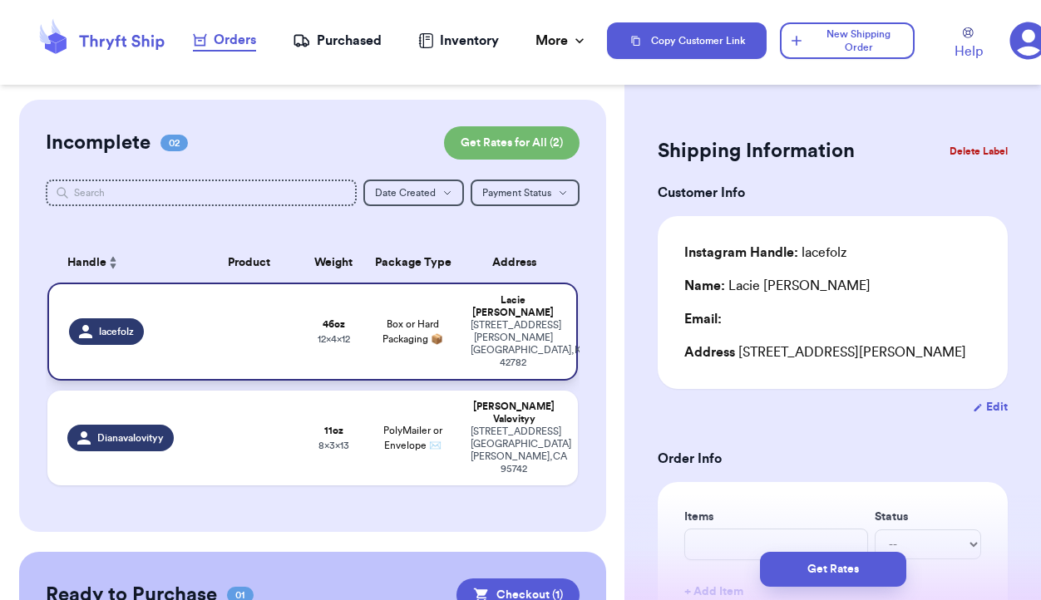
click at [242, 328] on td at bounding box center [248, 332] width 106 height 98
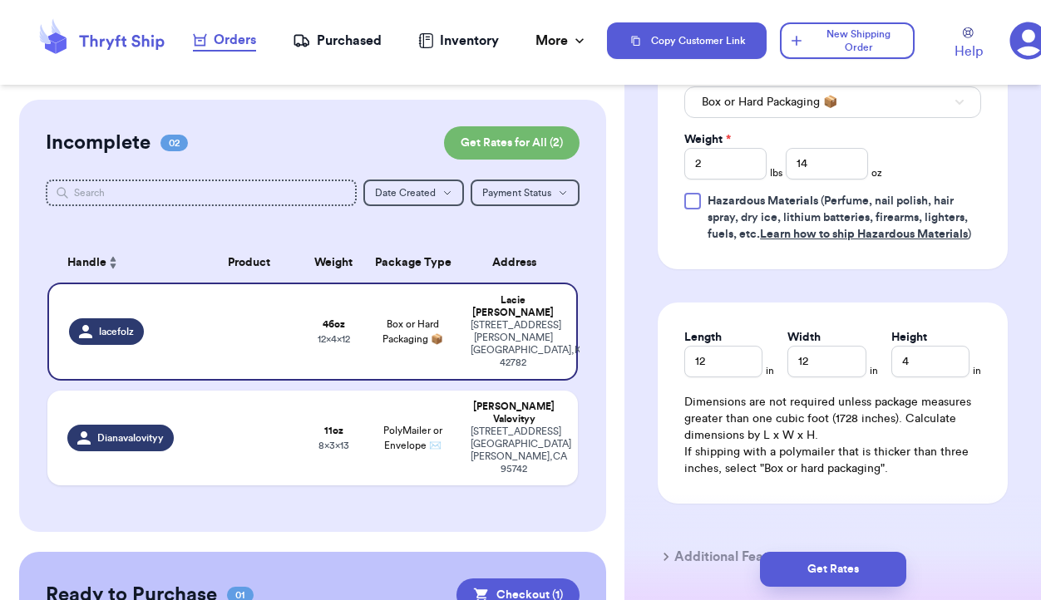
scroll to position [902, 0]
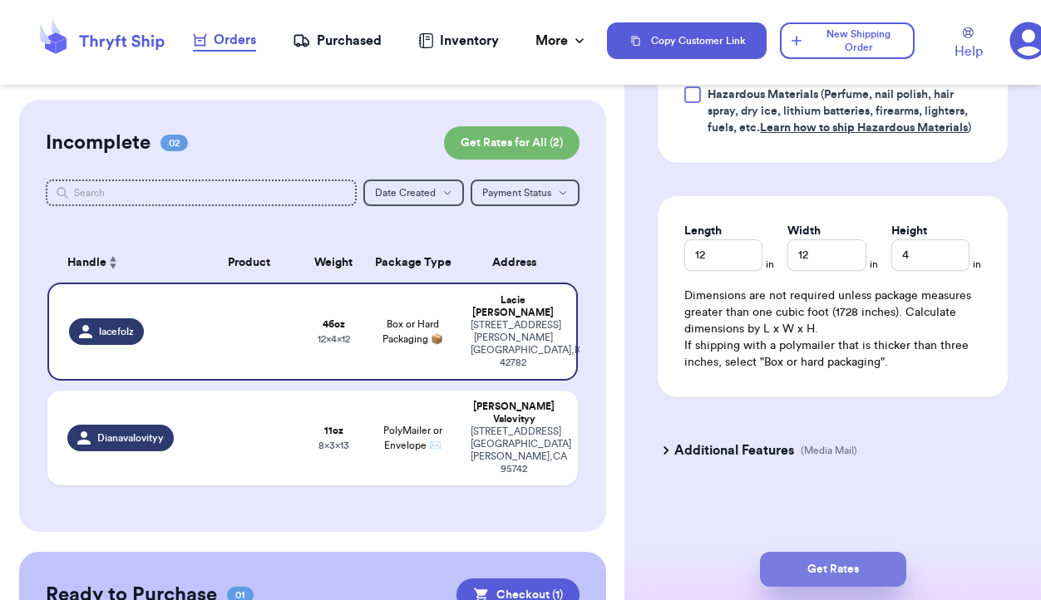
click at [814, 573] on button "Get Rates" at bounding box center [833, 569] width 146 height 35
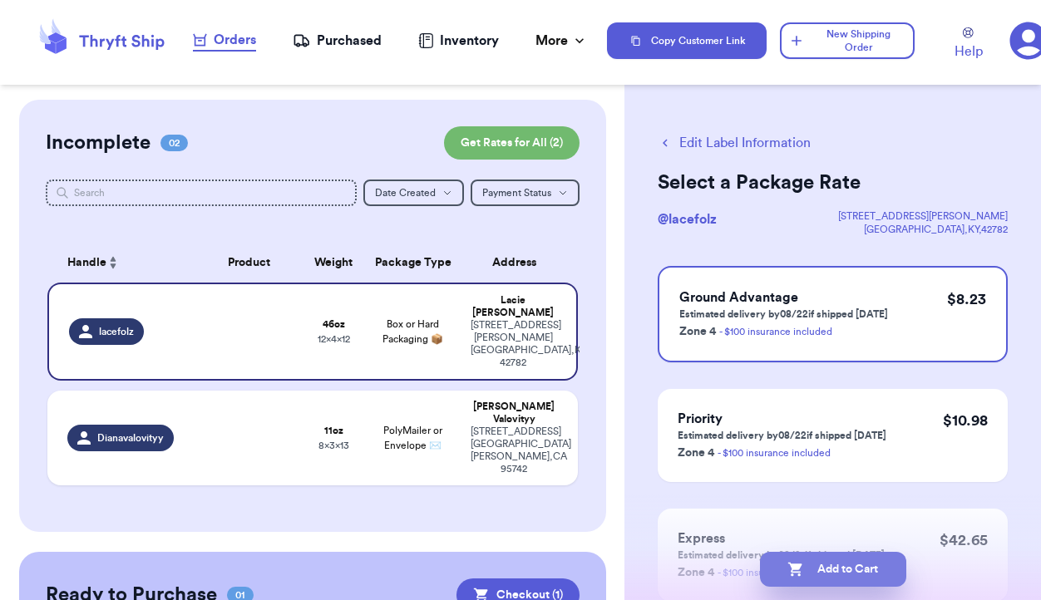
click at [819, 565] on button "Add to Cart" at bounding box center [833, 569] width 146 height 35
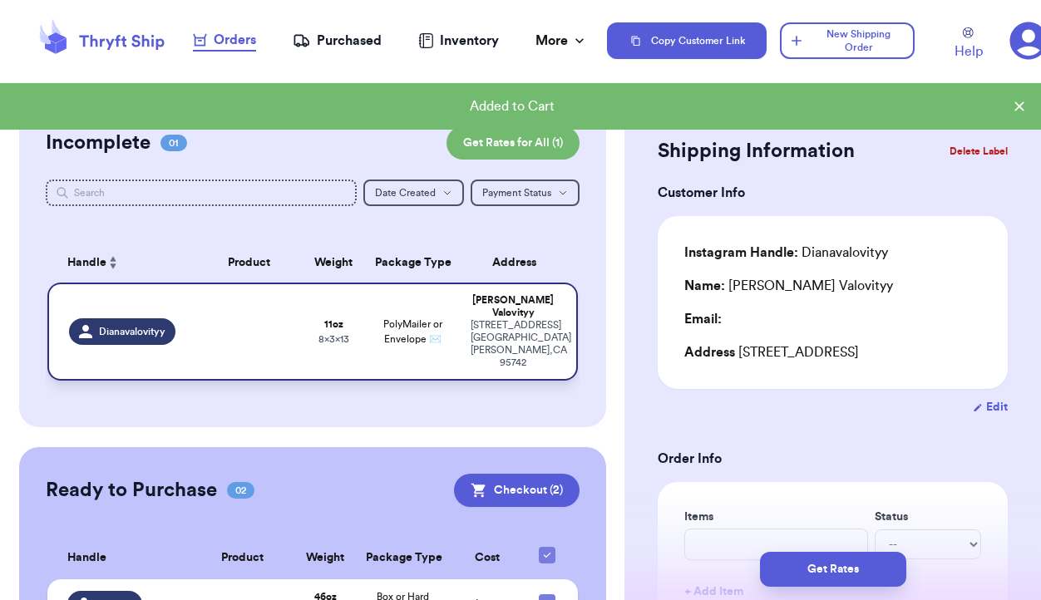
click at [415, 349] on td "PolyMailer or Envelope ✉️" at bounding box center [413, 332] width 96 height 98
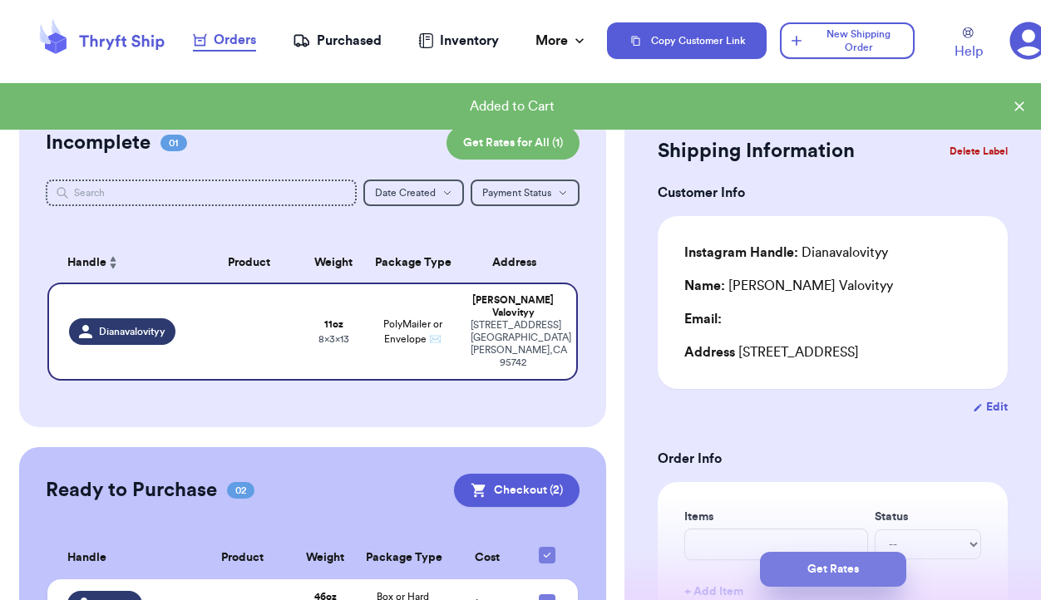
click at [823, 566] on button "Get Rates" at bounding box center [833, 569] width 146 height 35
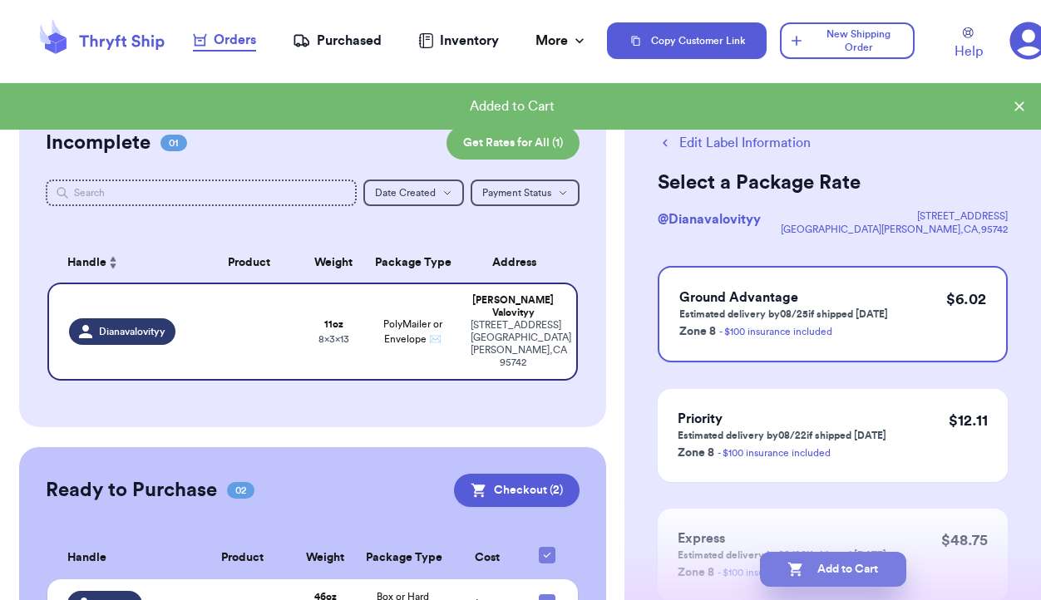
click at [829, 576] on button "Add to Cart" at bounding box center [833, 569] width 146 height 35
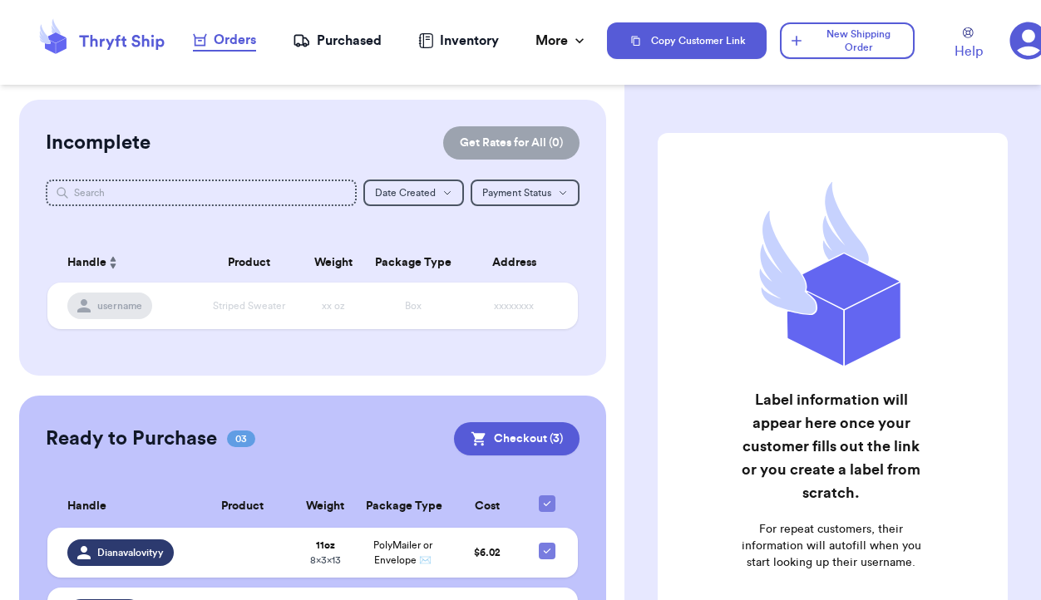
scroll to position [192, 0]
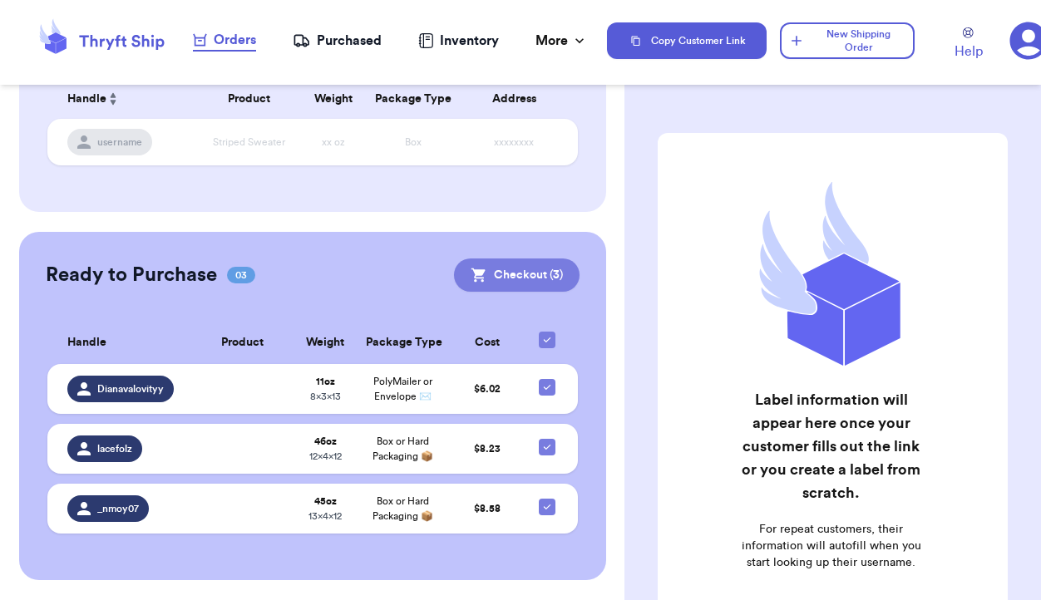
click at [522, 258] on button "Checkout ( 3 )" at bounding box center [516, 274] width 125 height 33
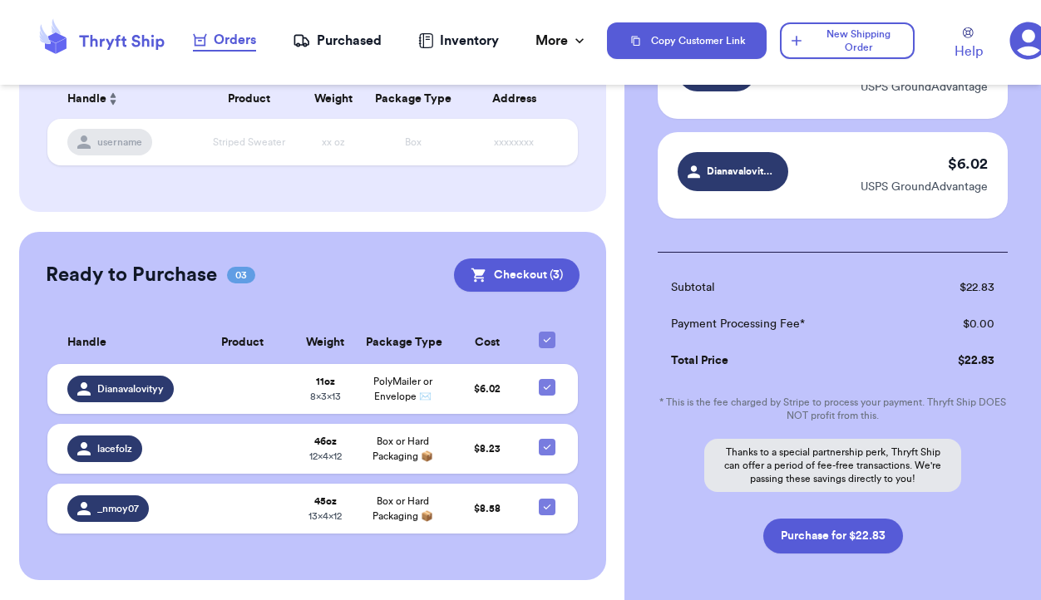
scroll to position [278, 0]
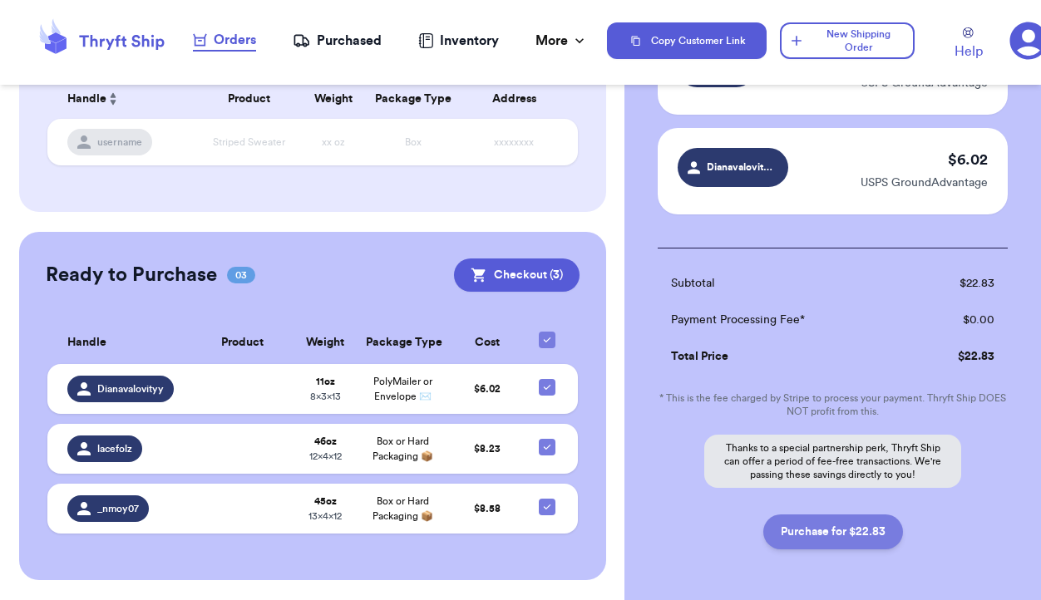
click at [829, 535] on button "Purchase for $22.83" at bounding box center [833, 531] width 140 height 35
checkbox input "false"
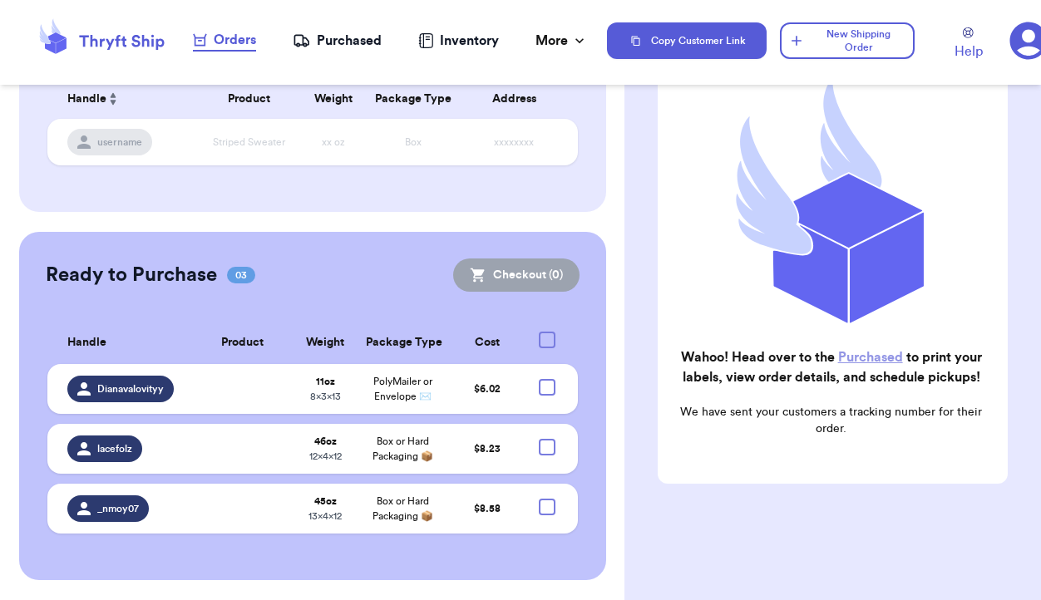
checkbox input "true"
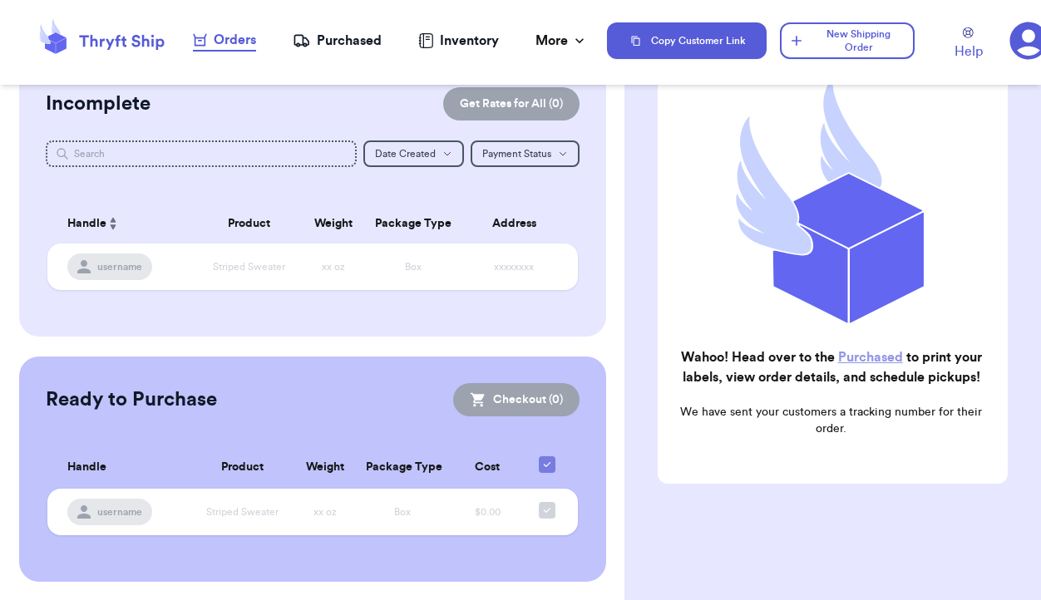
click at [330, 35] on div "Purchased" at bounding box center [337, 41] width 89 height 20
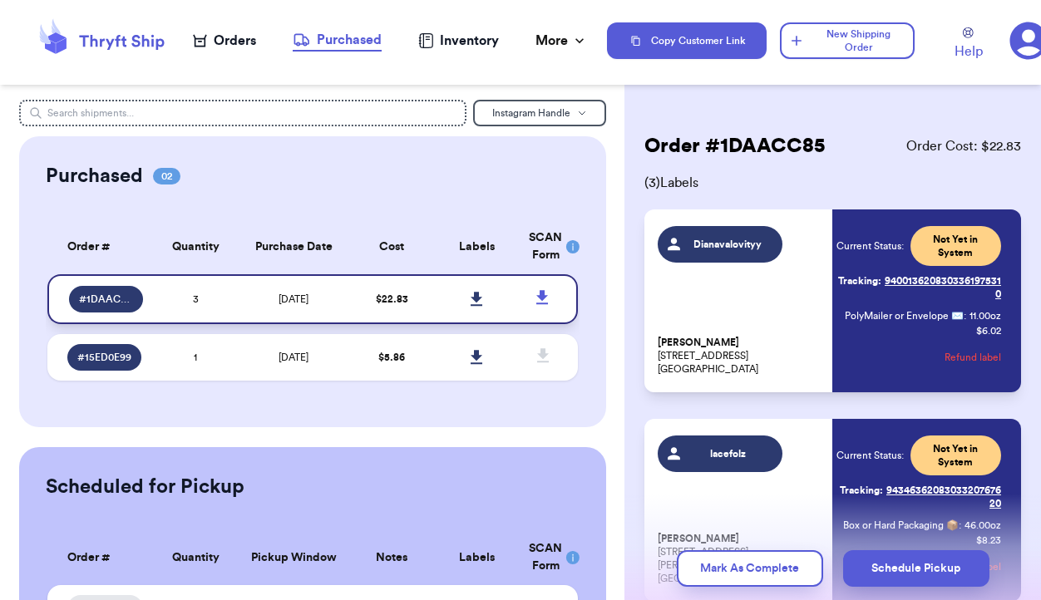
click at [481, 297] on icon at bounding box center [476, 299] width 12 height 15
